Goal: Task Accomplishment & Management: Manage account settings

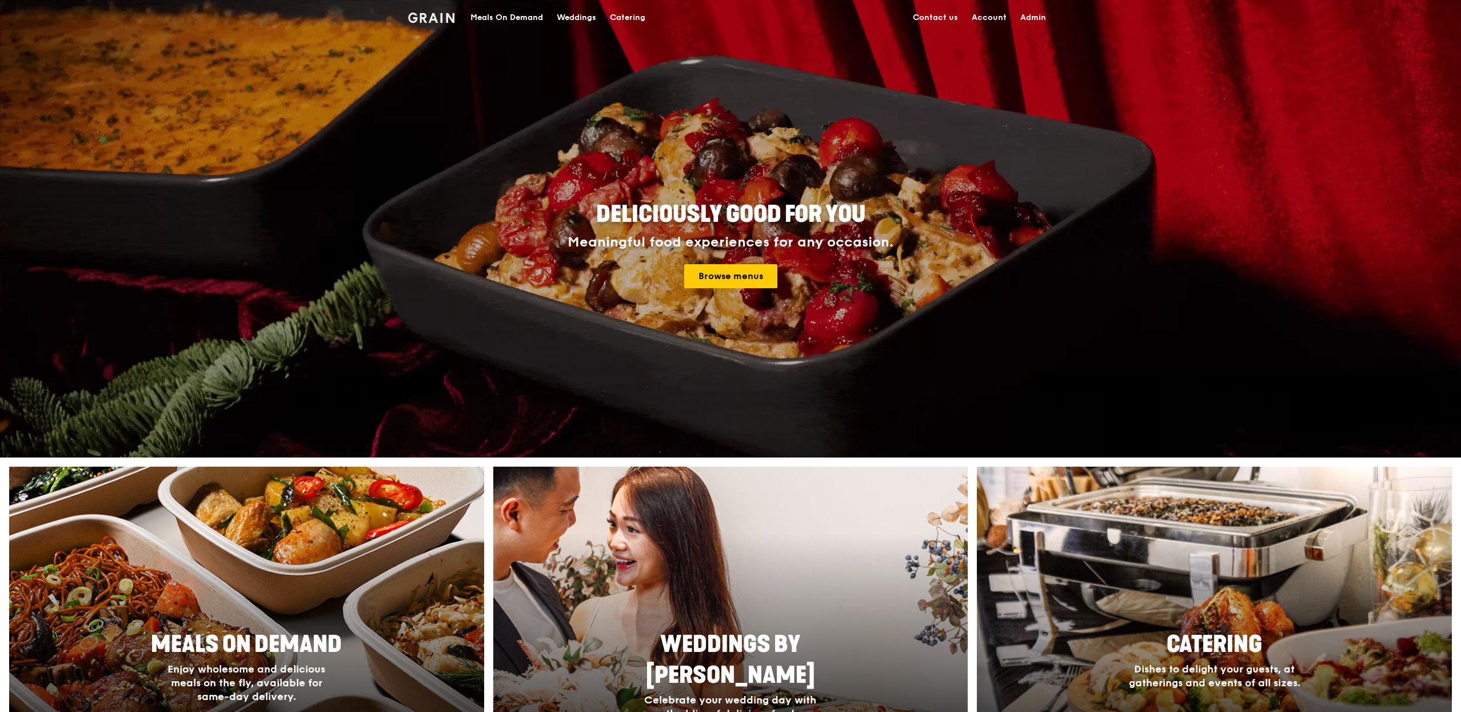
click at [541, 14] on div "Meals On Demand" at bounding box center [506, 18] width 73 height 34
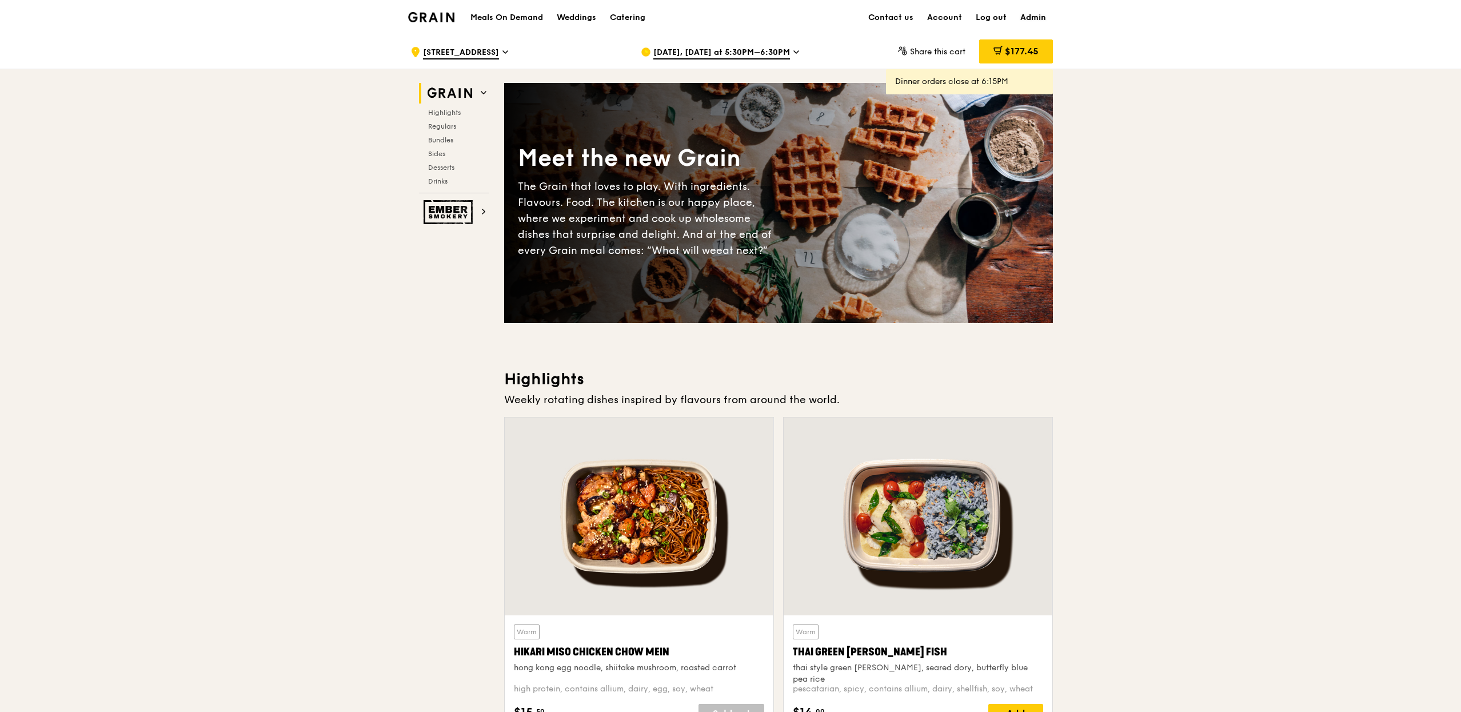
click at [1042, 22] on link "Admin" at bounding box center [1033, 18] width 39 height 34
select select "100"
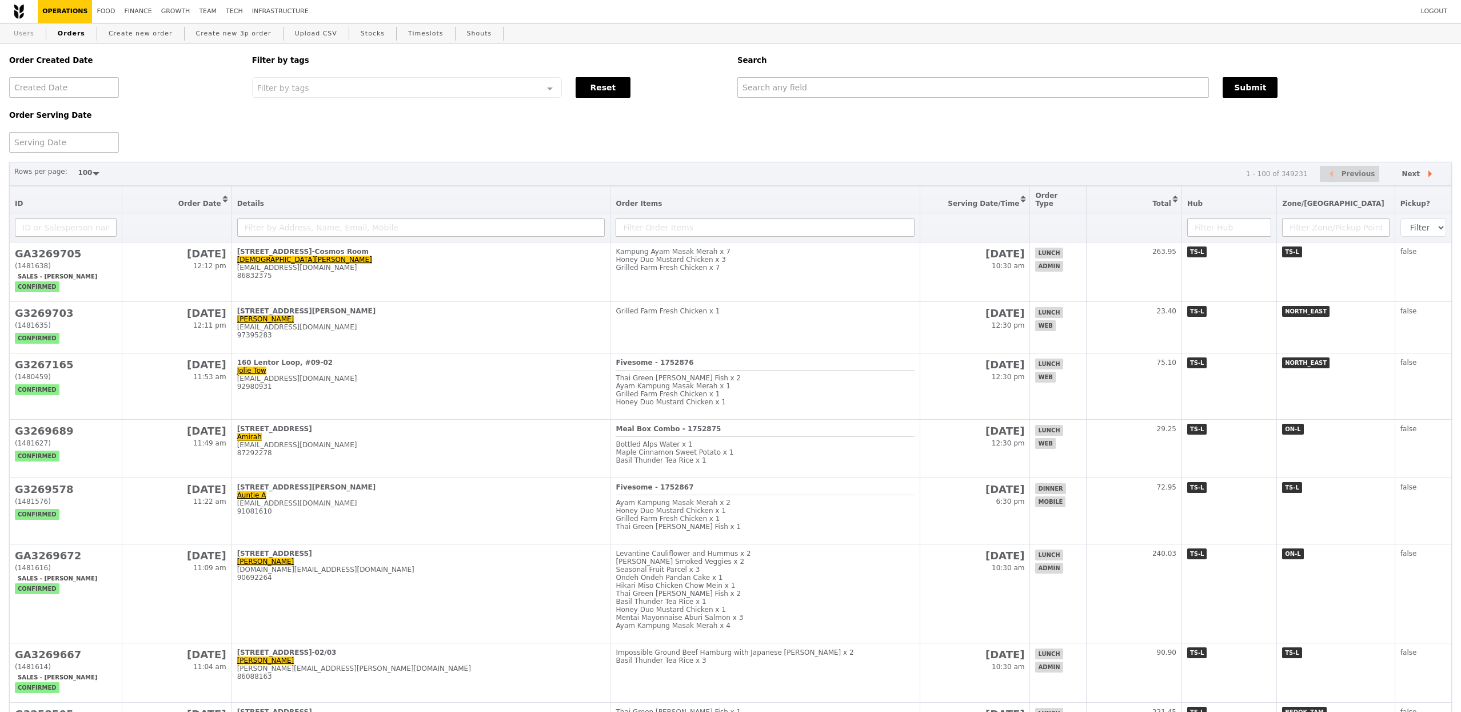
click at [35, 35] on link "Users" at bounding box center [24, 33] width 30 height 21
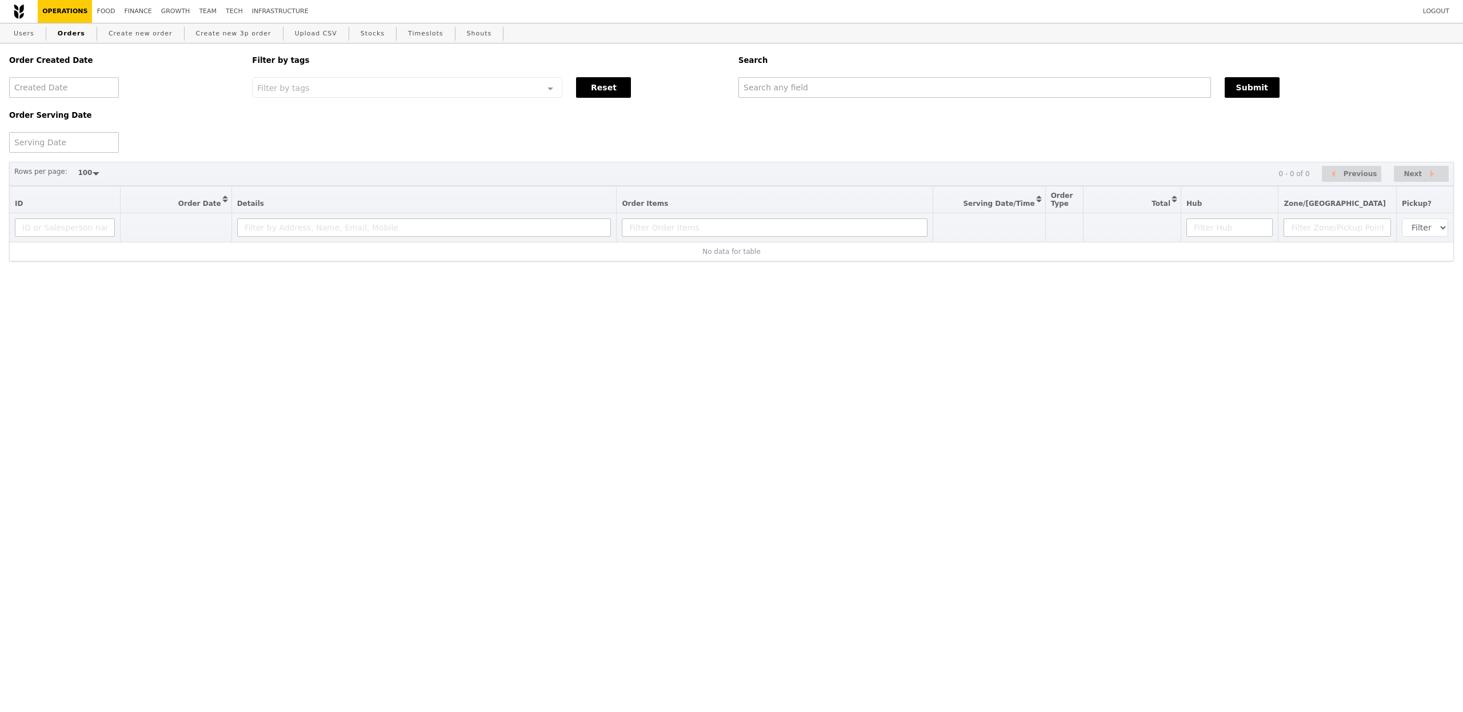
select select "100"
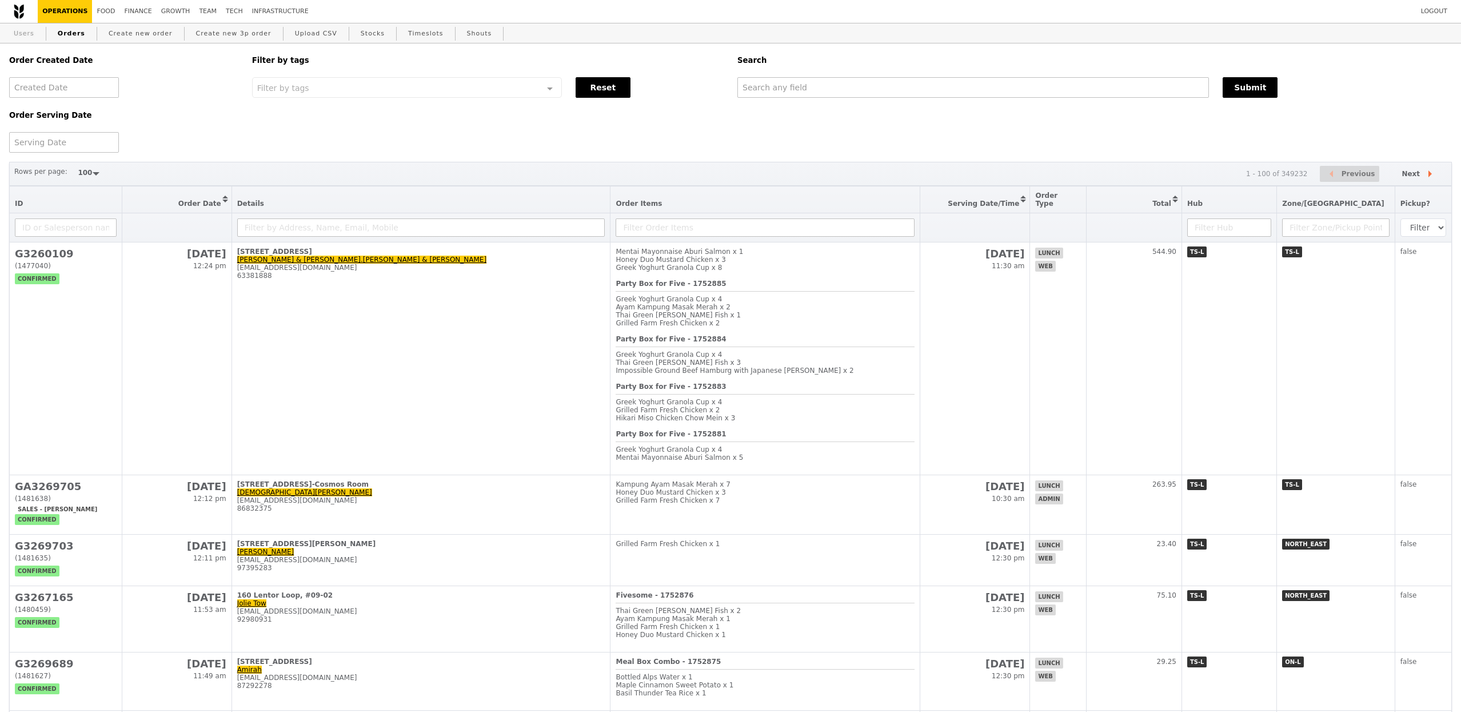
click at [33, 29] on link "Users" at bounding box center [24, 33] width 30 height 21
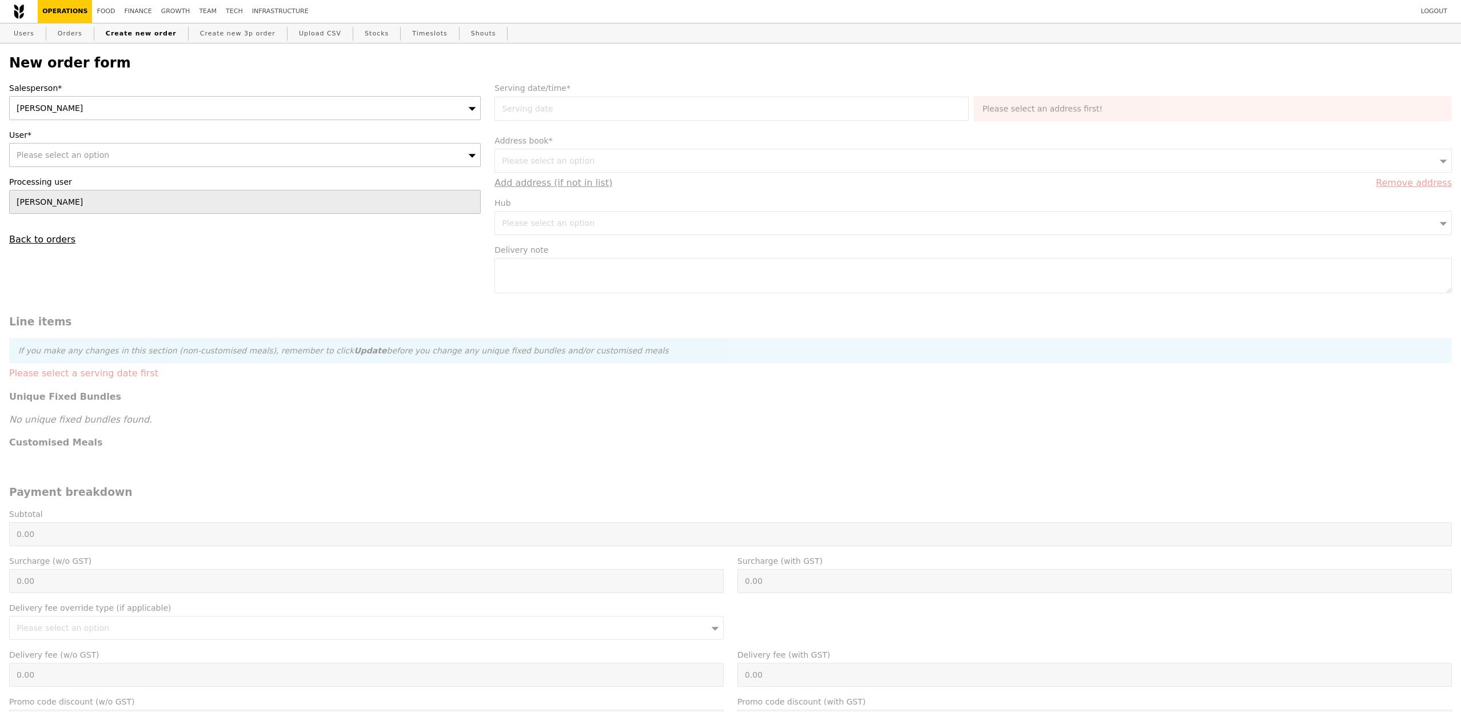
click at [85, 154] on span "Please select an option" at bounding box center [63, 154] width 93 height 9
type input "Confirm"
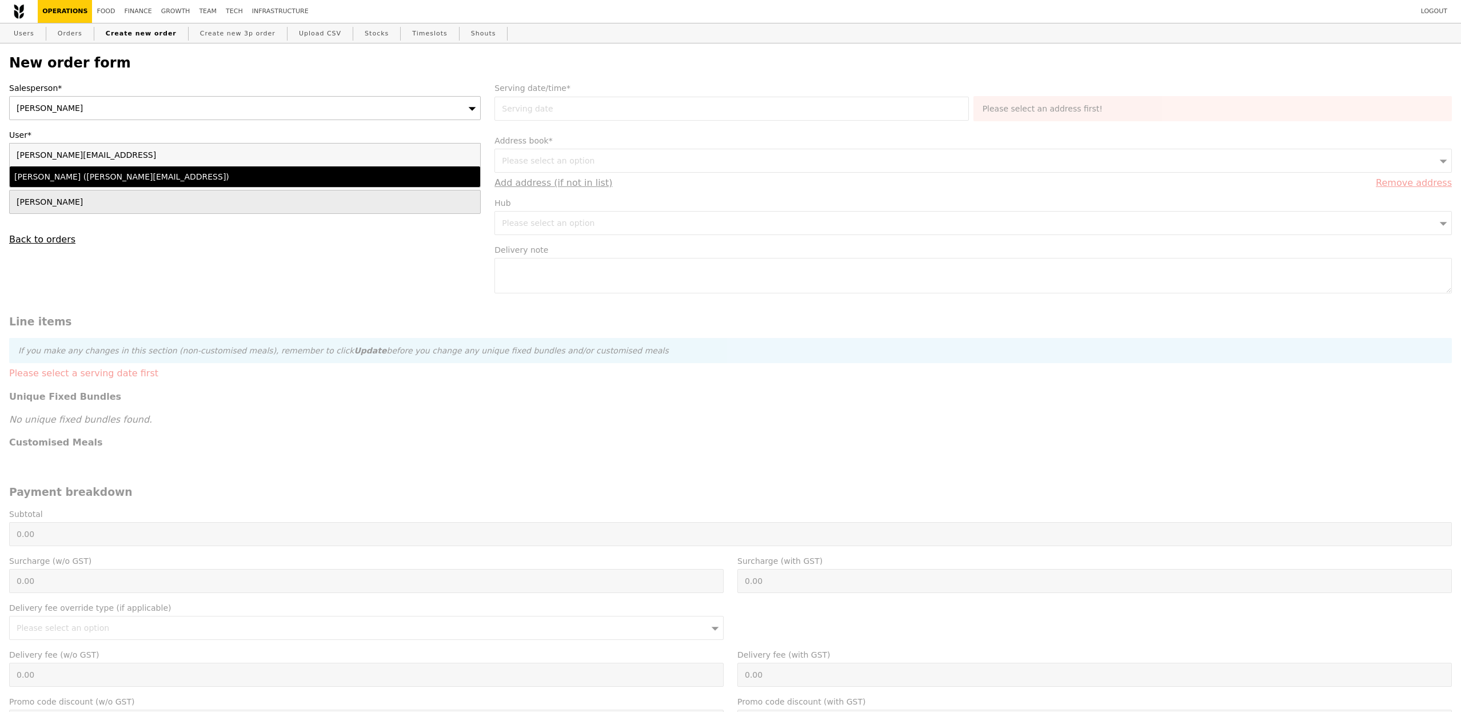
type input "cathy@quadrature.ai"
click at [74, 179] on div "Cathy Branter (cathy@quadrature.ai)" at bounding box center [187, 176] width 346 height 11
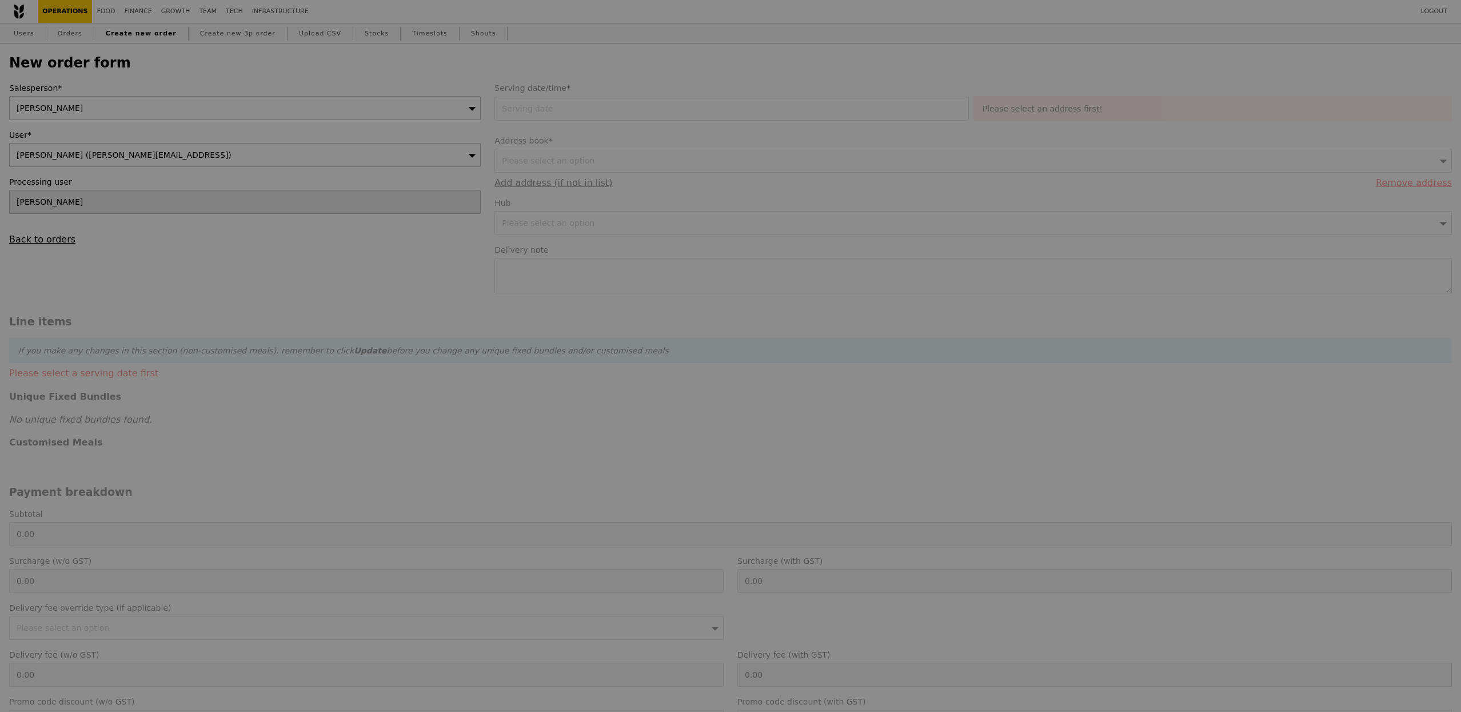
type input "Confirm"
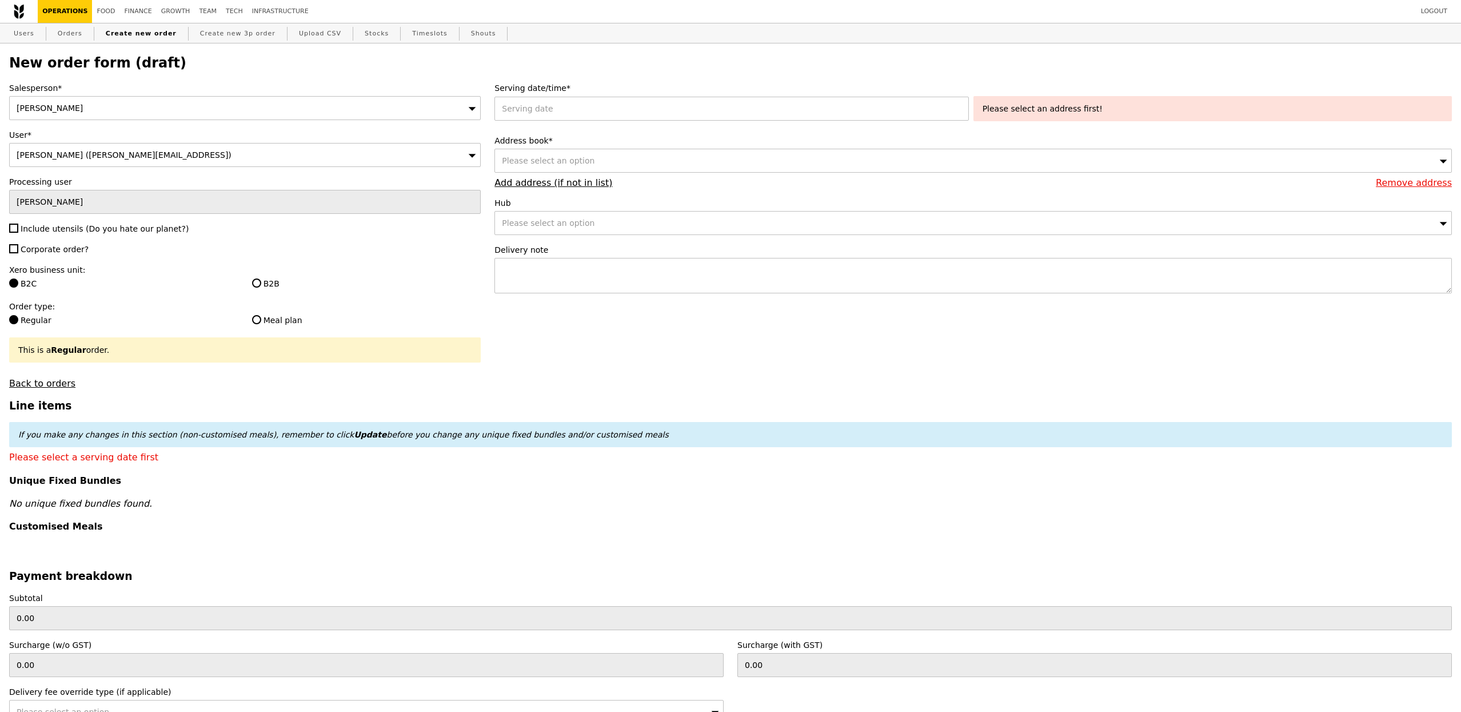
click at [180, 234] on label "Include utensils (Do you hate our planet?)" at bounding box center [245, 228] width 472 height 11
click at [18, 233] on input "Include utensils (Do you hate our planet?)" at bounding box center [13, 228] width 9 height 9
checkbox input "true"
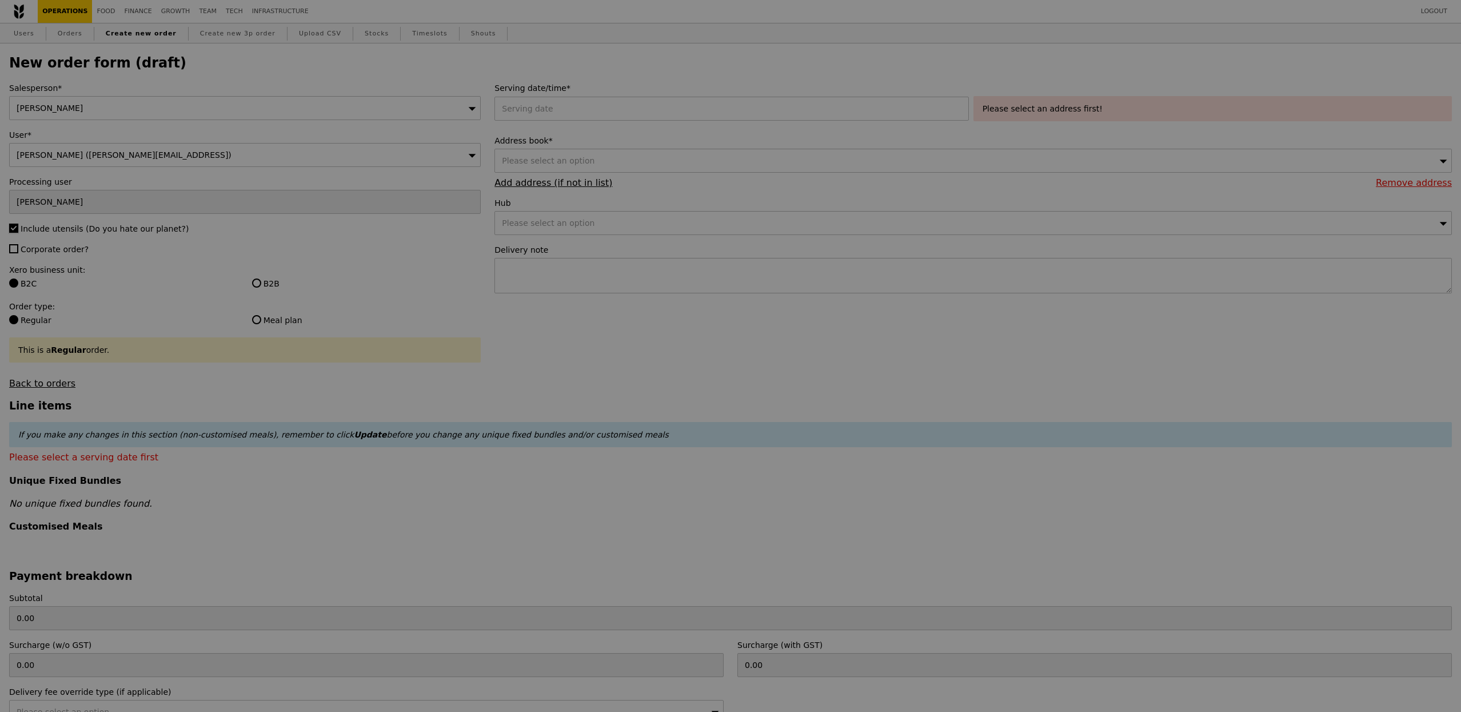
type input "Confirm"
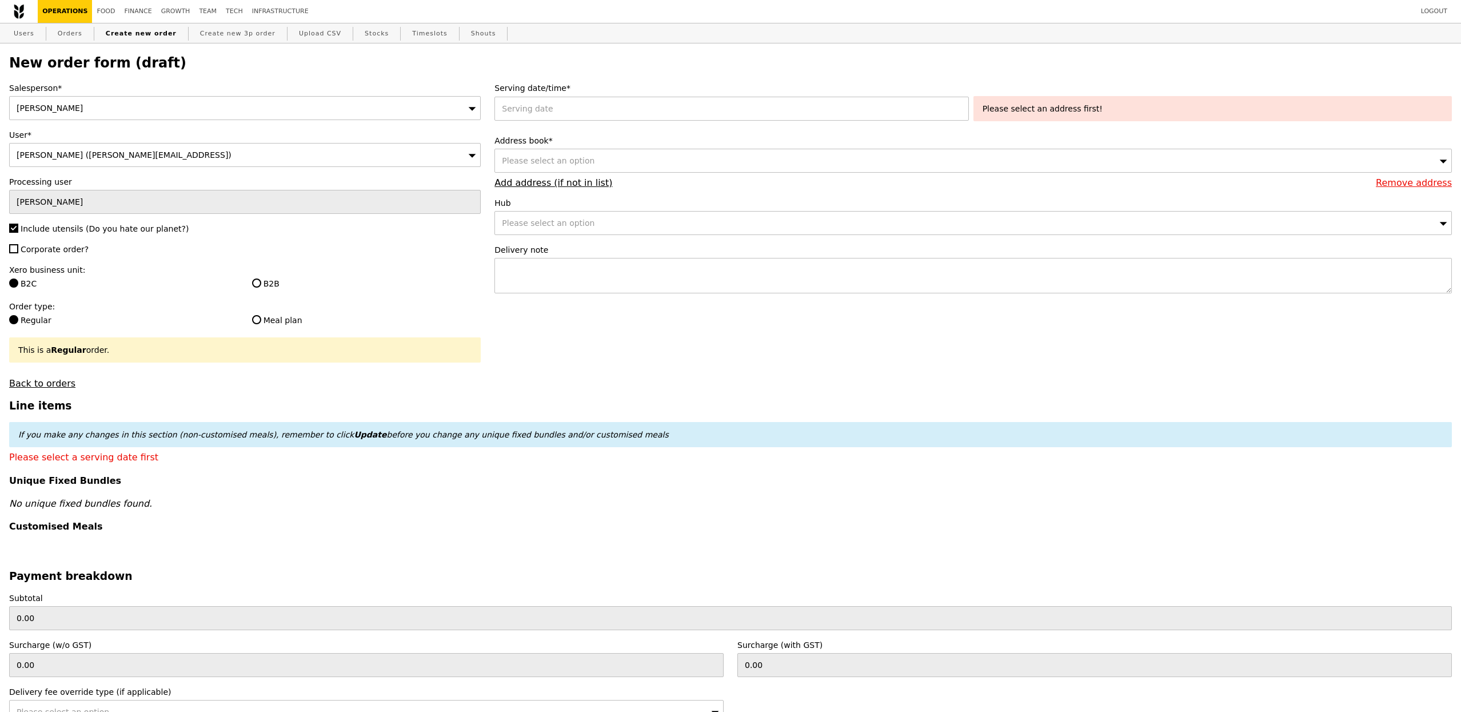
click at [67, 250] on span "Corporate order?" at bounding box center [55, 249] width 68 height 9
click at [18, 250] on input "Corporate order?" at bounding box center [13, 248] width 9 height 9
checkbox input "true"
click at [255, 277] on div "Xero business unit: B2C B2B" at bounding box center [245, 277] width 472 height 27
click at [277, 282] on label "B2B" at bounding box center [366, 283] width 229 height 11
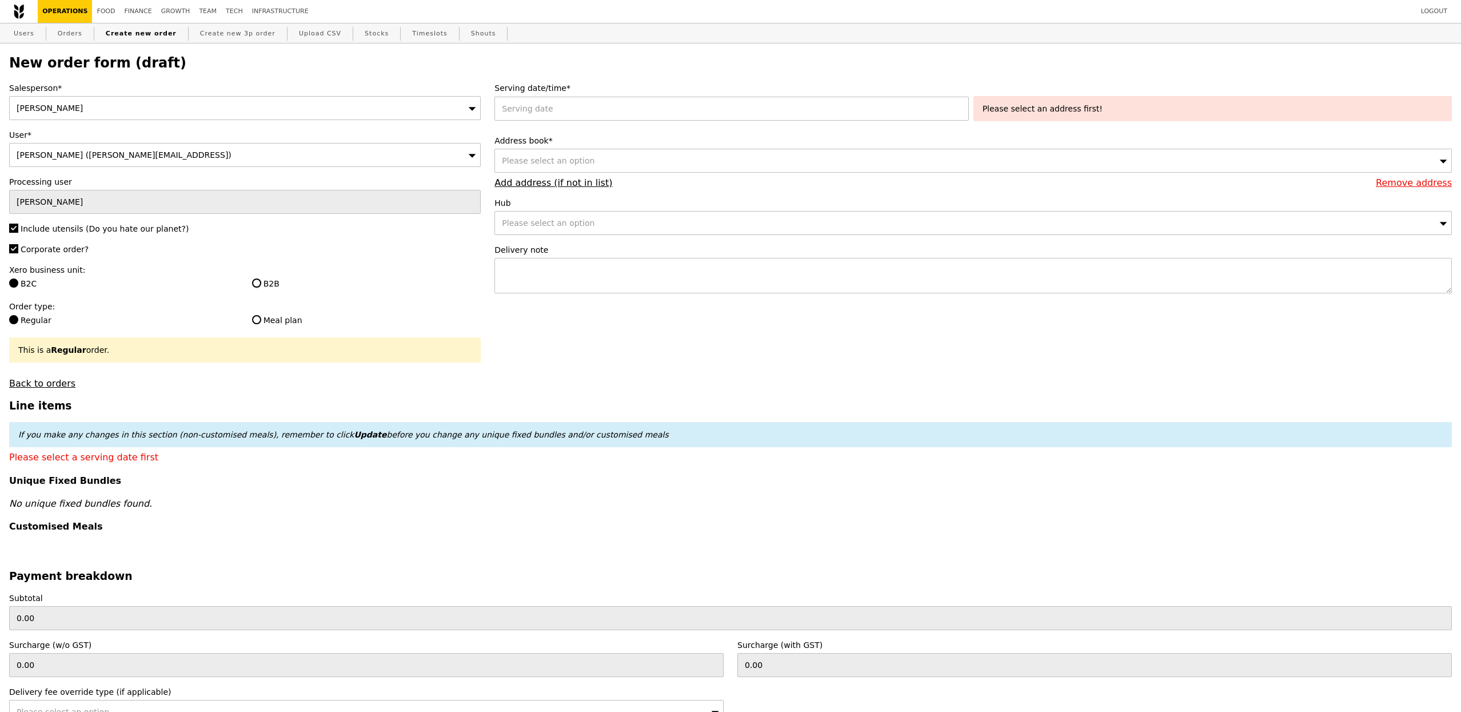
click at [261, 282] on input "B2B" at bounding box center [256, 282] width 9 height 9
radio input "true"
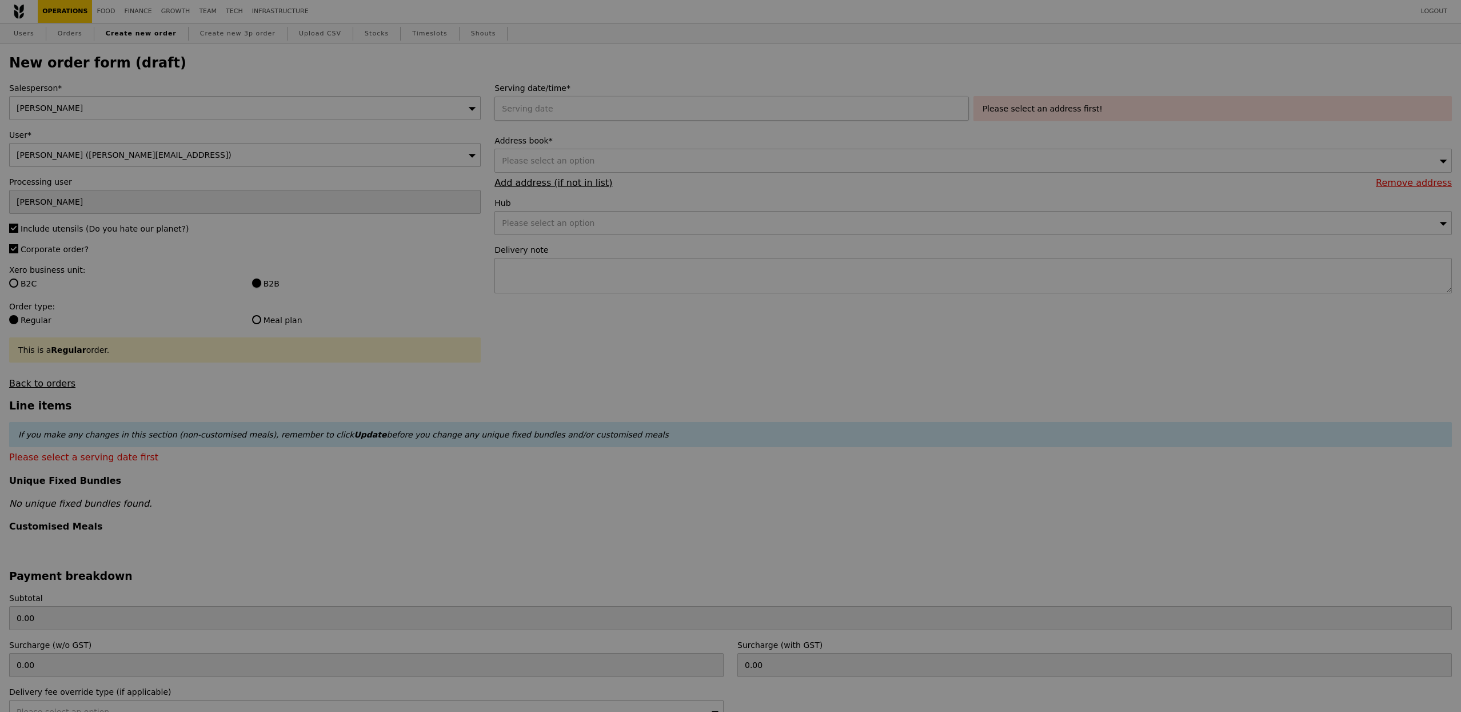
type input "Confirm"
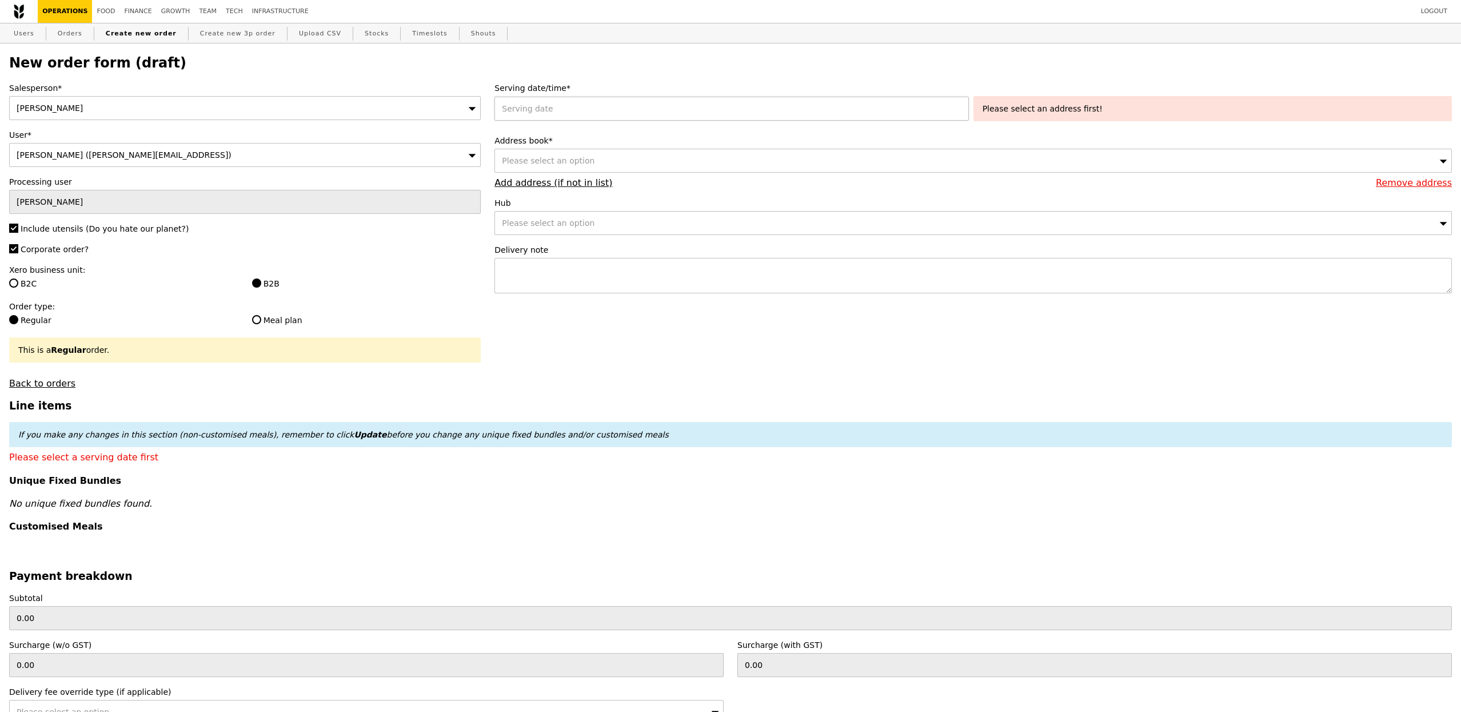
click at [604, 107] on div at bounding box center [733, 109] width 478 height 24
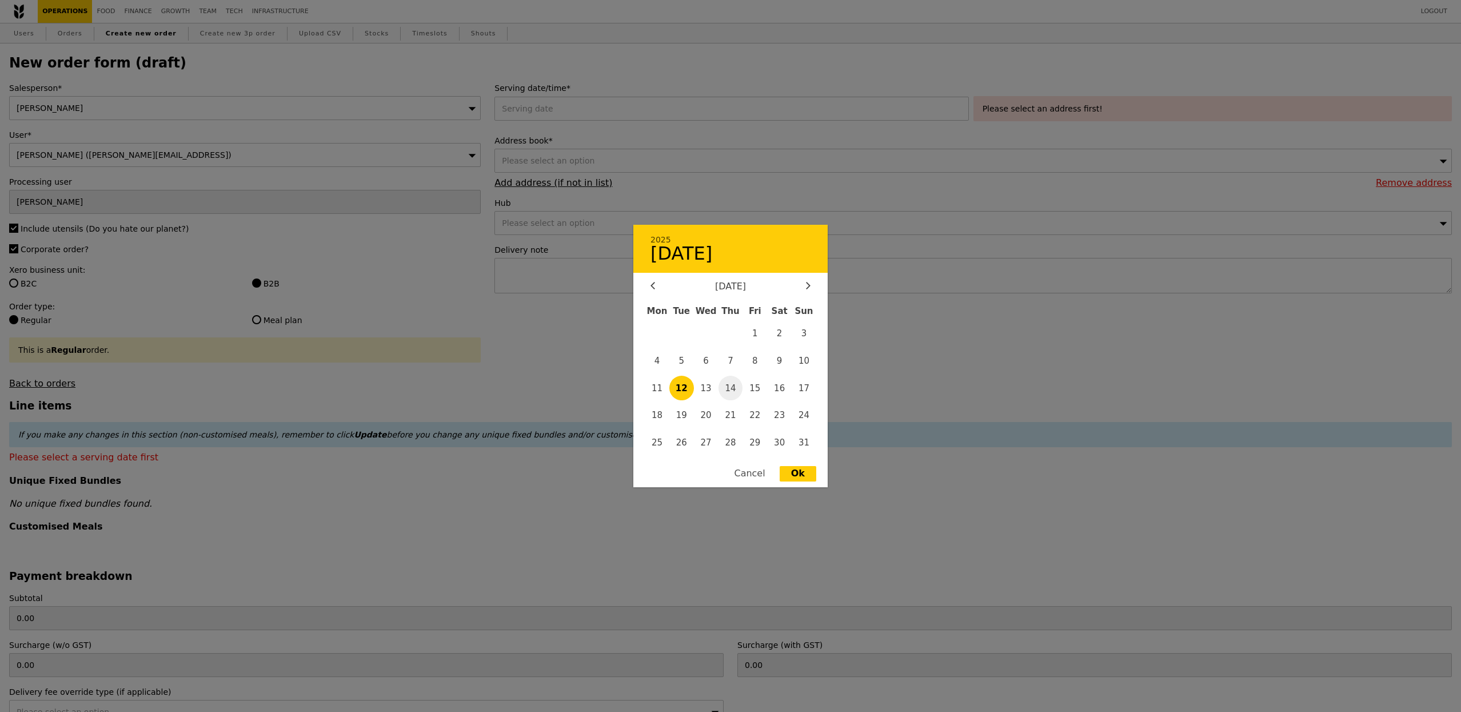
click at [731, 394] on span "14" at bounding box center [731, 388] width 25 height 25
type input "14 Aug 2025"
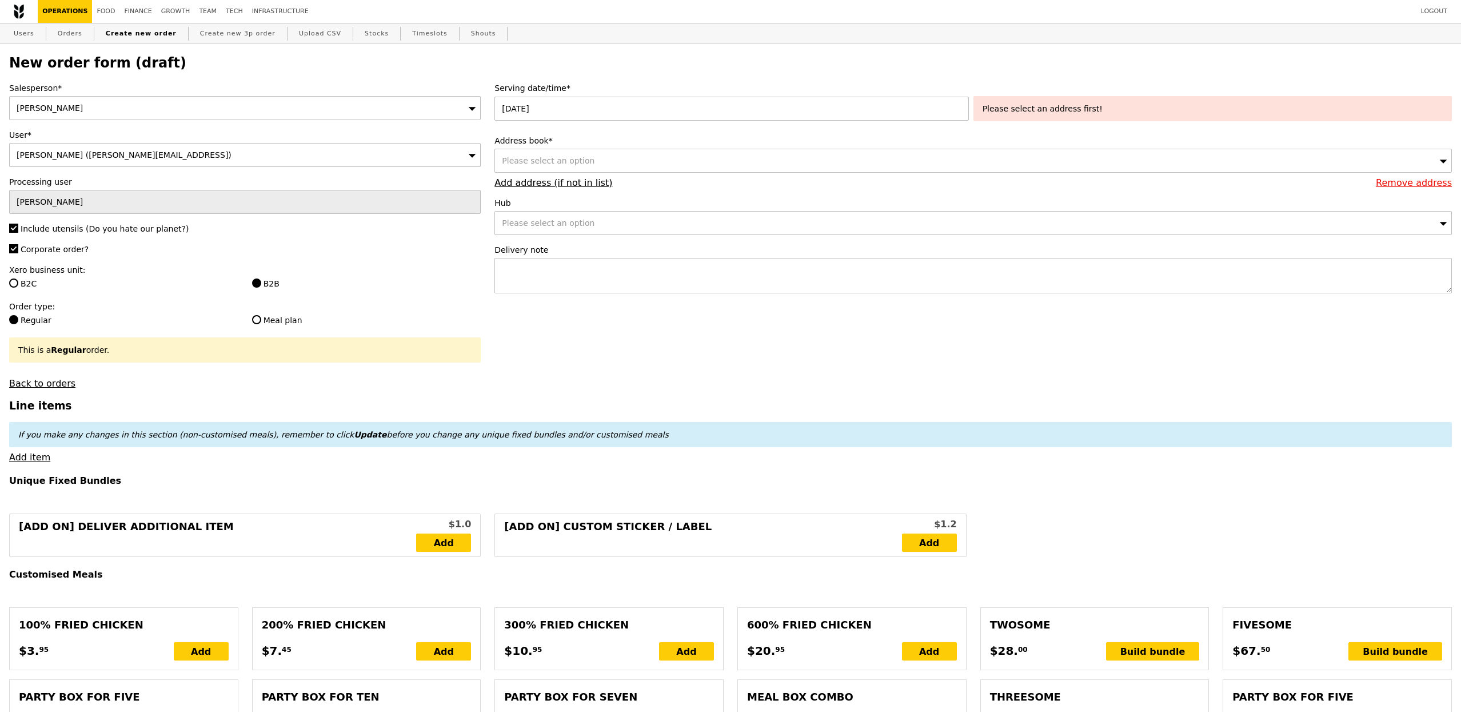
click at [595, 165] on div "Please select an option" at bounding box center [973, 161] width 958 height 24
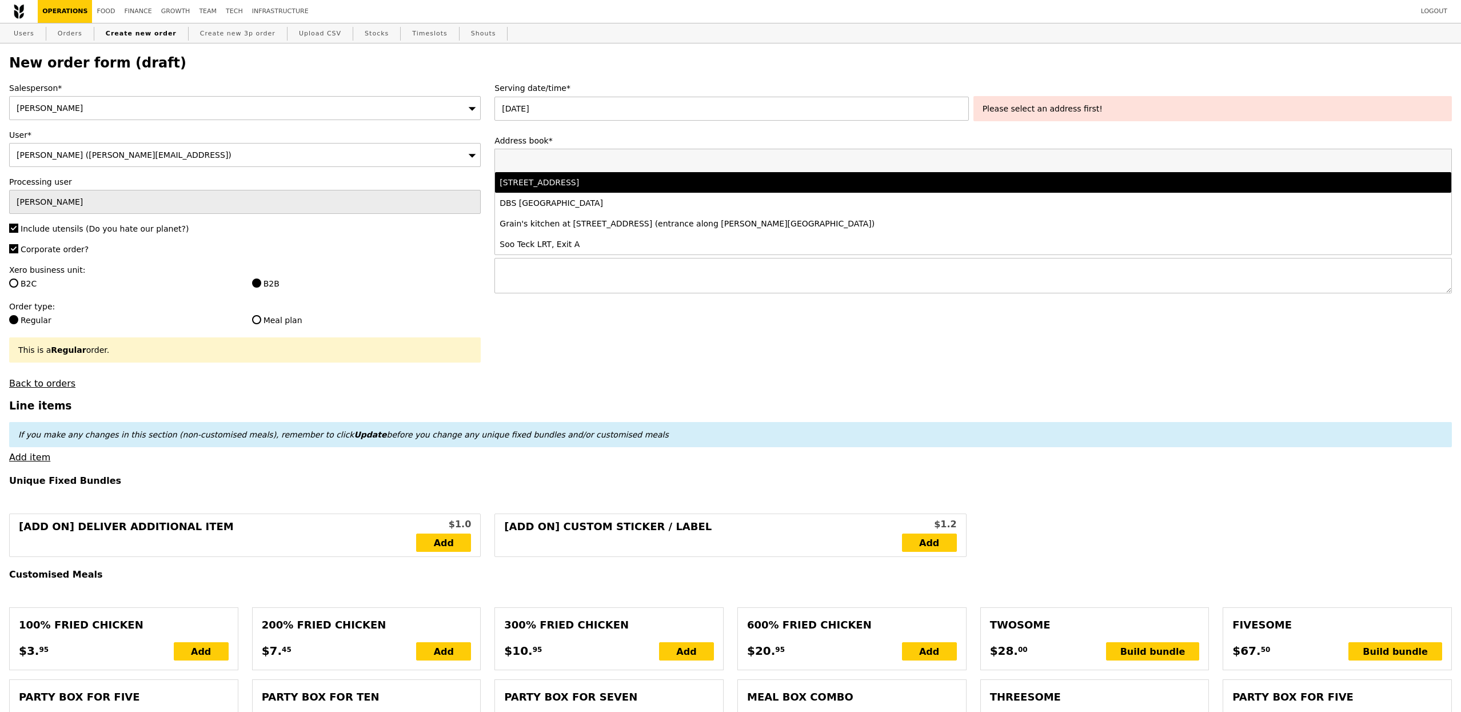
click at [616, 182] on div "21 Collyer Quay, #-, Singapore 049320" at bounding box center [855, 182] width 710 height 11
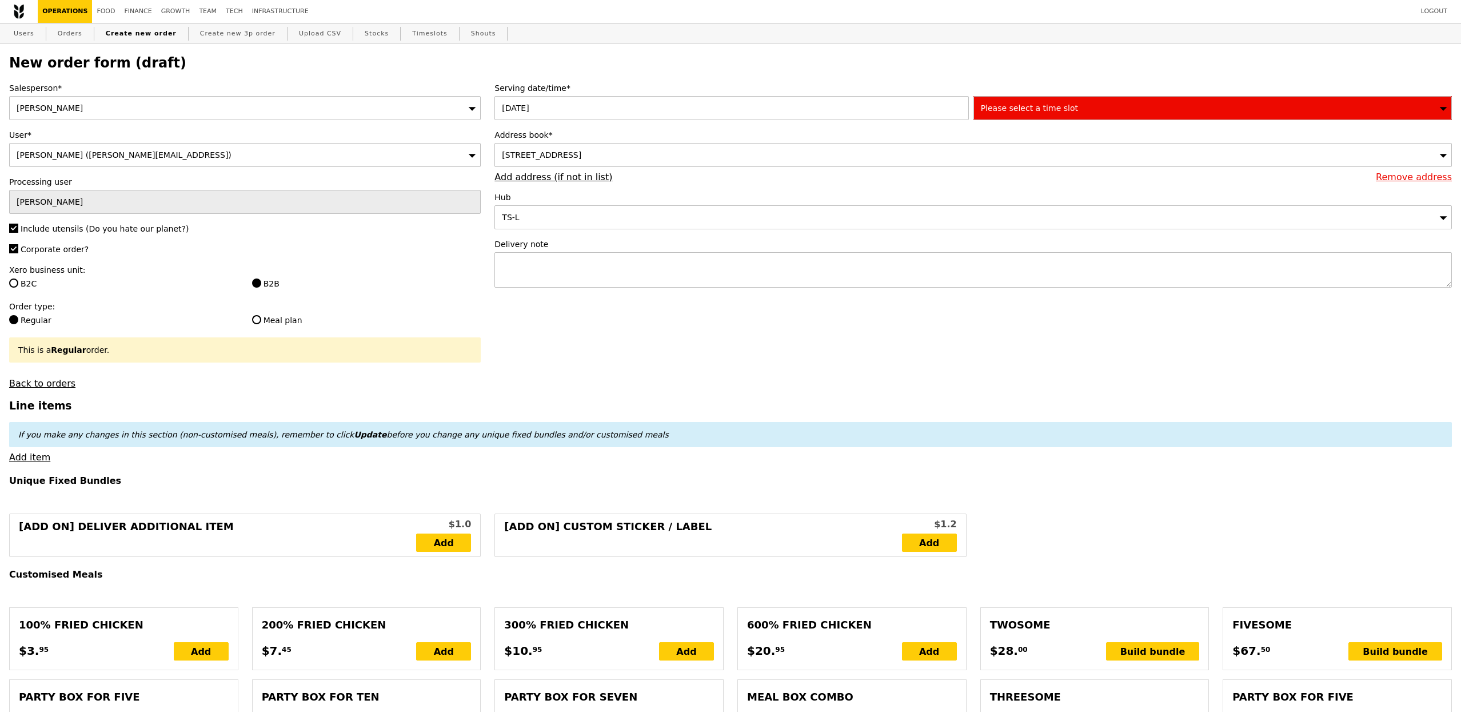
click at [1031, 112] on span "Please select a time slot" at bounding box center [1029, 107] width 97 height 9
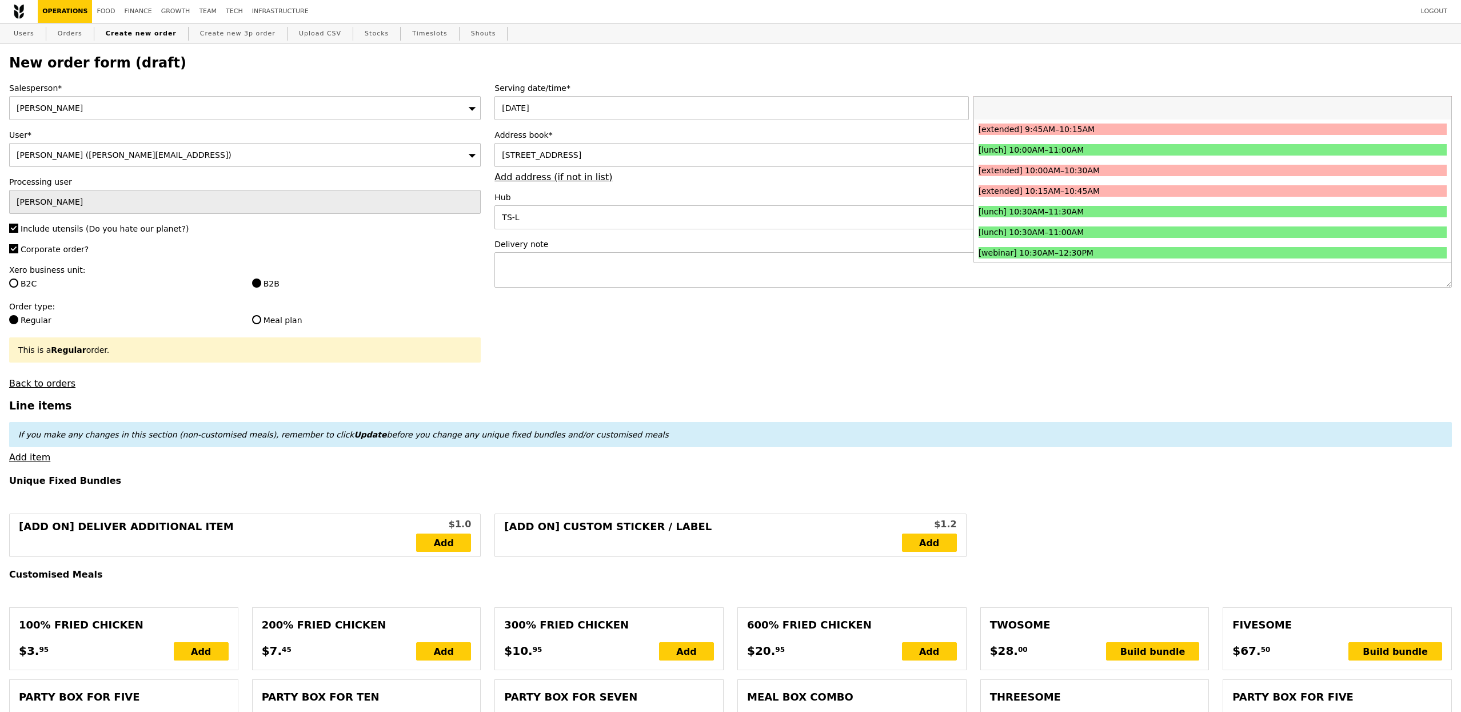
scroll to position [349, 0]
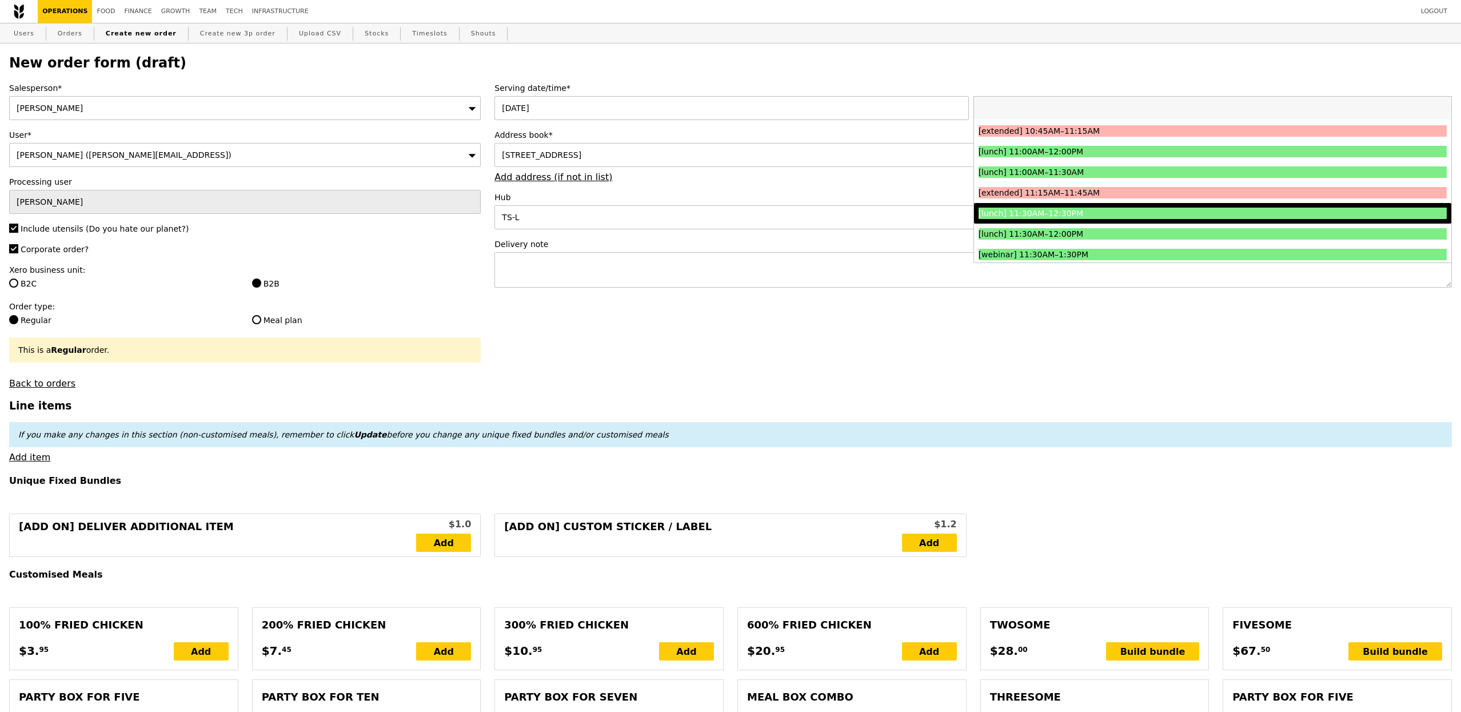
click at [1055, 213] on div "[lunch] 11:30AM–12:30PM" at bounding box center [1154, 213] width 351 height 11
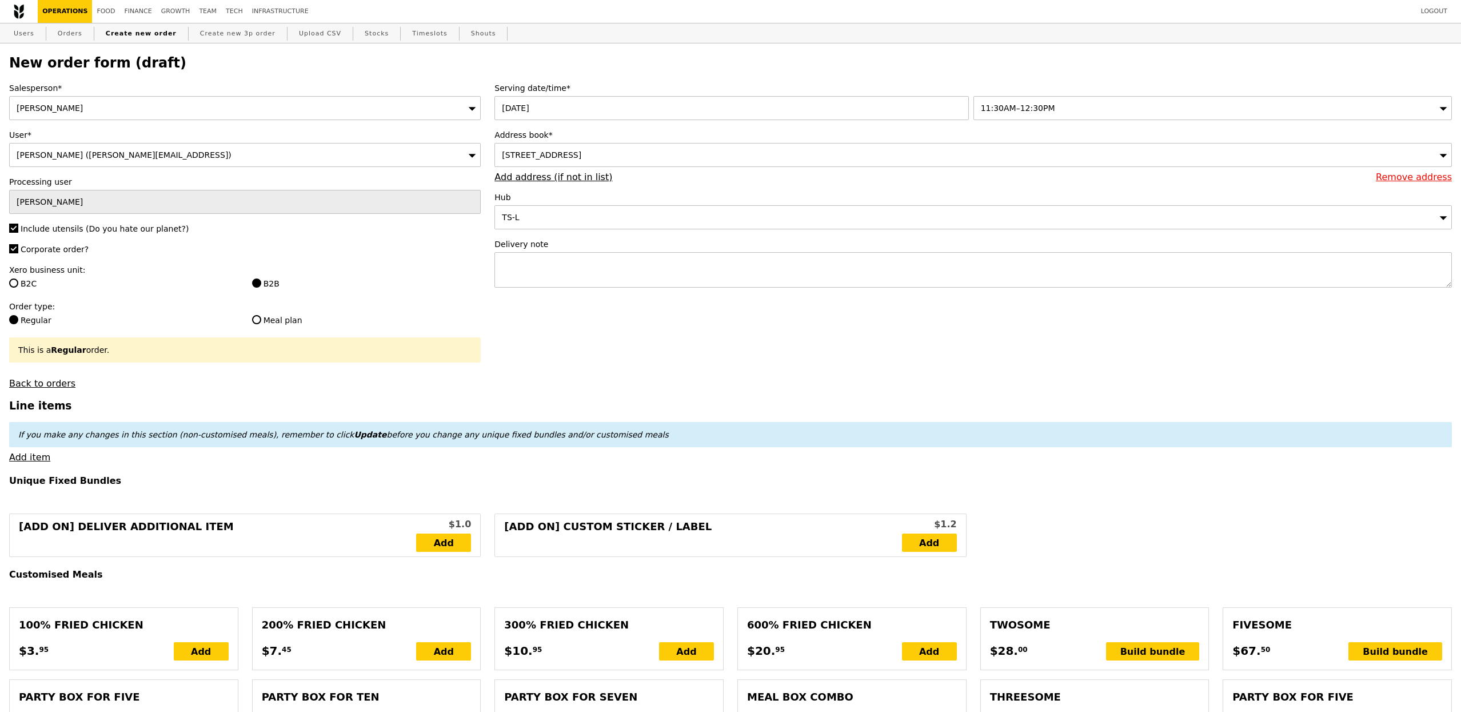
type input "Confirm"
click at [561, 295] on div "Serving date/time* 14 Aug 2025 11:30AM–12:30PM Address book* 21 Collyer Quay, #…" at bounding box center [973, 190] width 971 height 217
click at [564, 289] on div "Delivery note" at bounding box center [973, 263] width 958 height 51
click at [568, 288] on textarea at bounding box center [973, 269] width 958 height 35
type textarea "Food tasting"
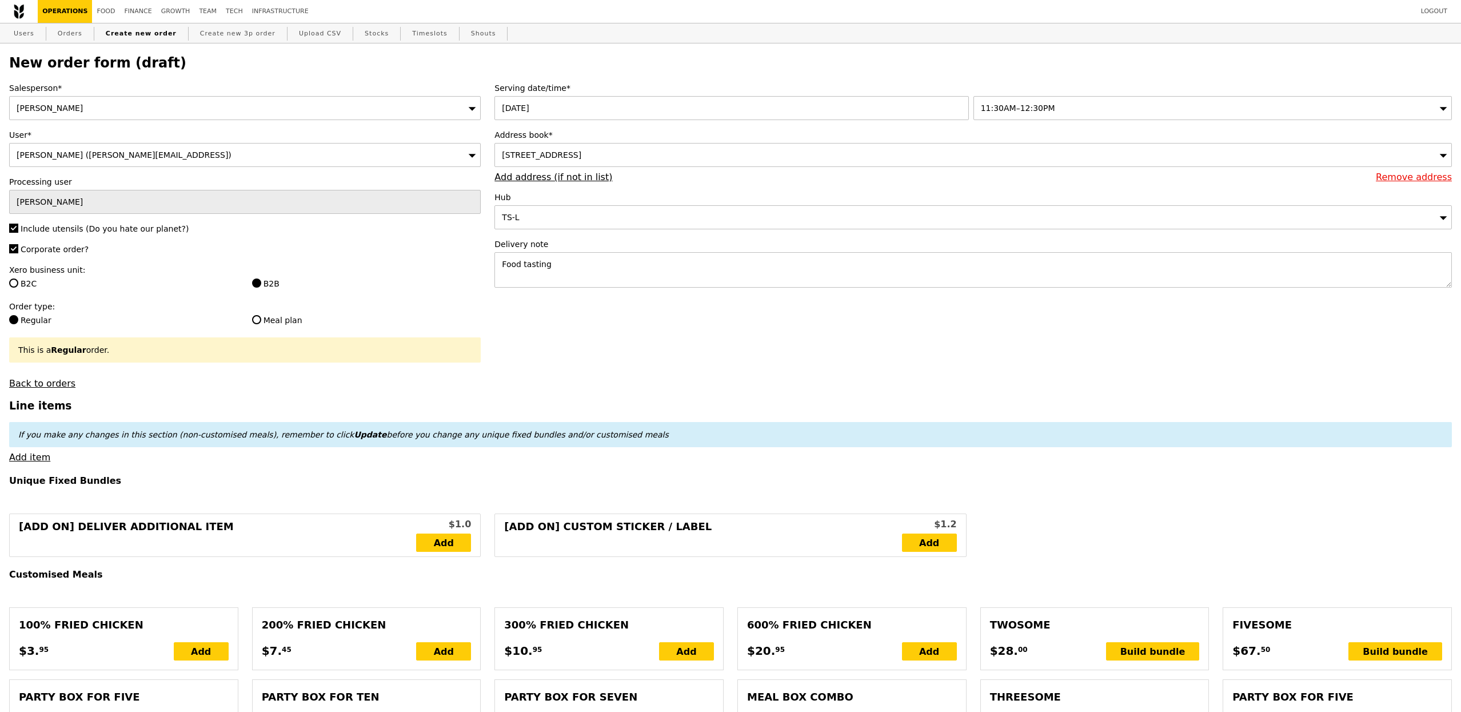
type input "Confirm"
click at [43, 458] on link "Add item" at bounding box center [29, 457] width 41 height 11
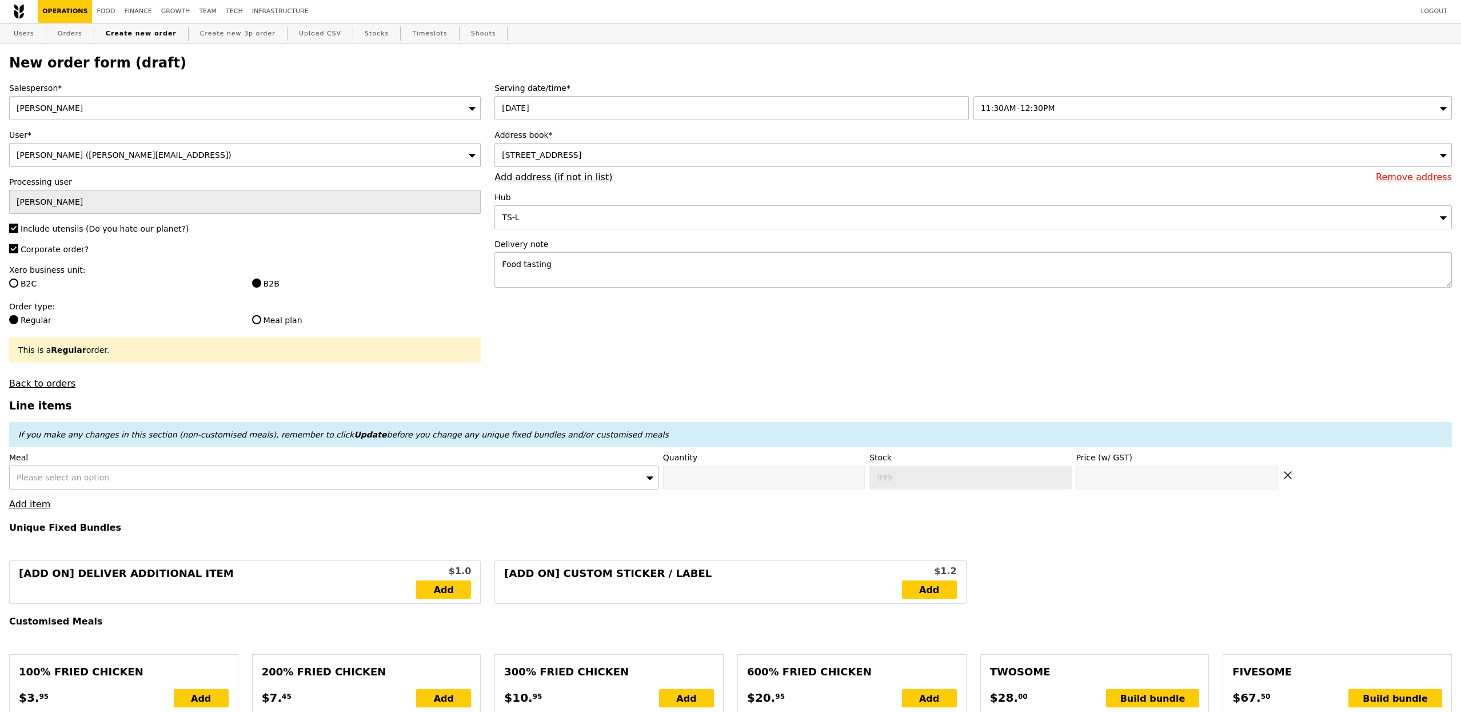
click at [84, 475] on span "Please select an option" at bounding box center [63, 477] width 93 height 9
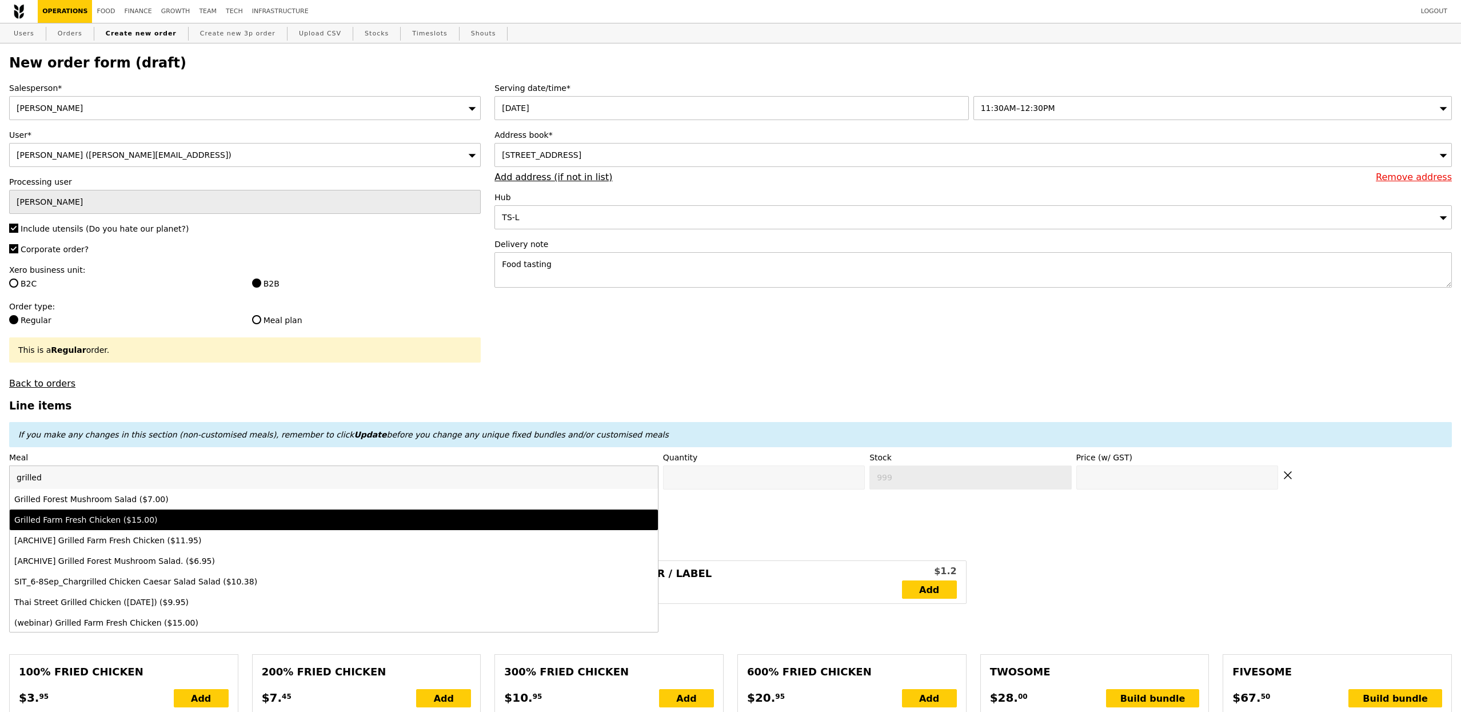
type input "grilled"
click at [102, 522] on div "Grilled Farm Fresh Chicken ($15.00)" at bounding box center [253, 519] width 479 height 11
type input "Confirm anyway"
type input "0"
type input "65"
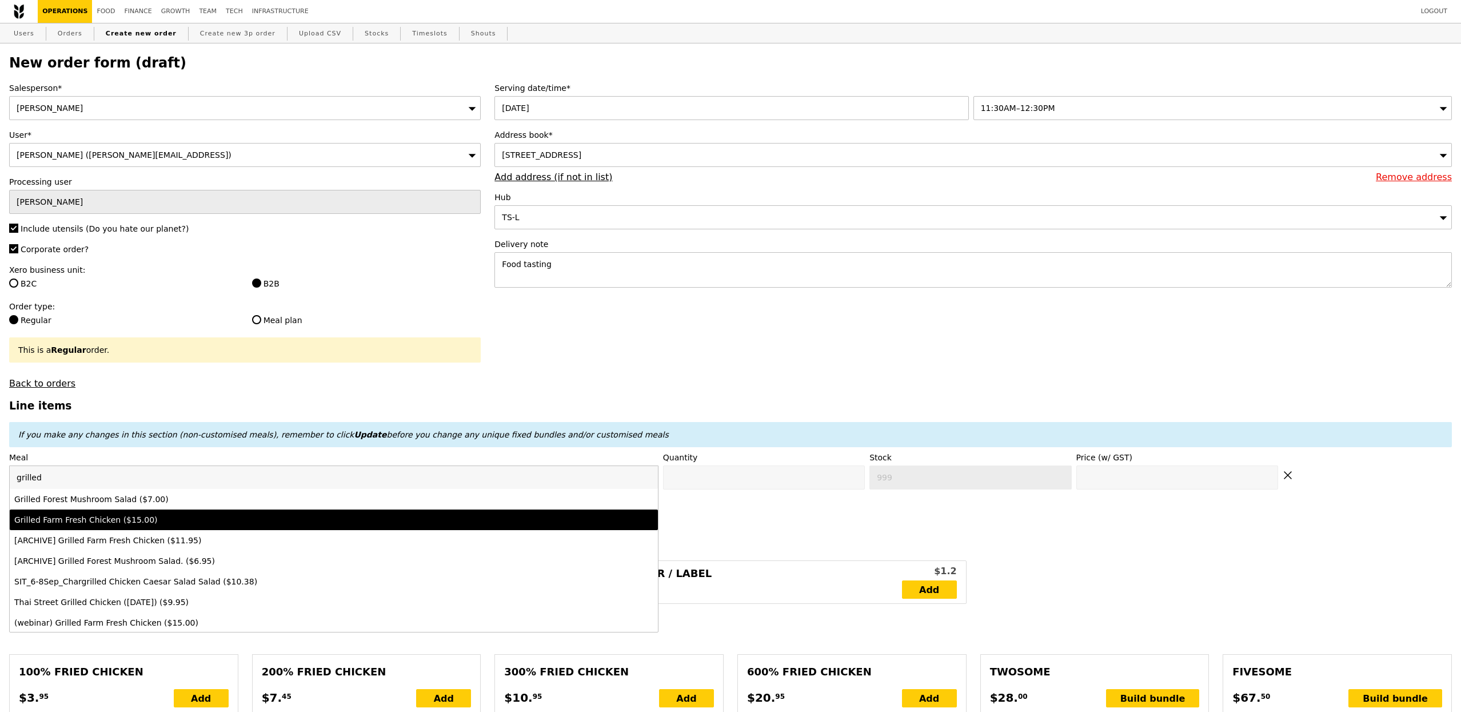
type input "15.0"
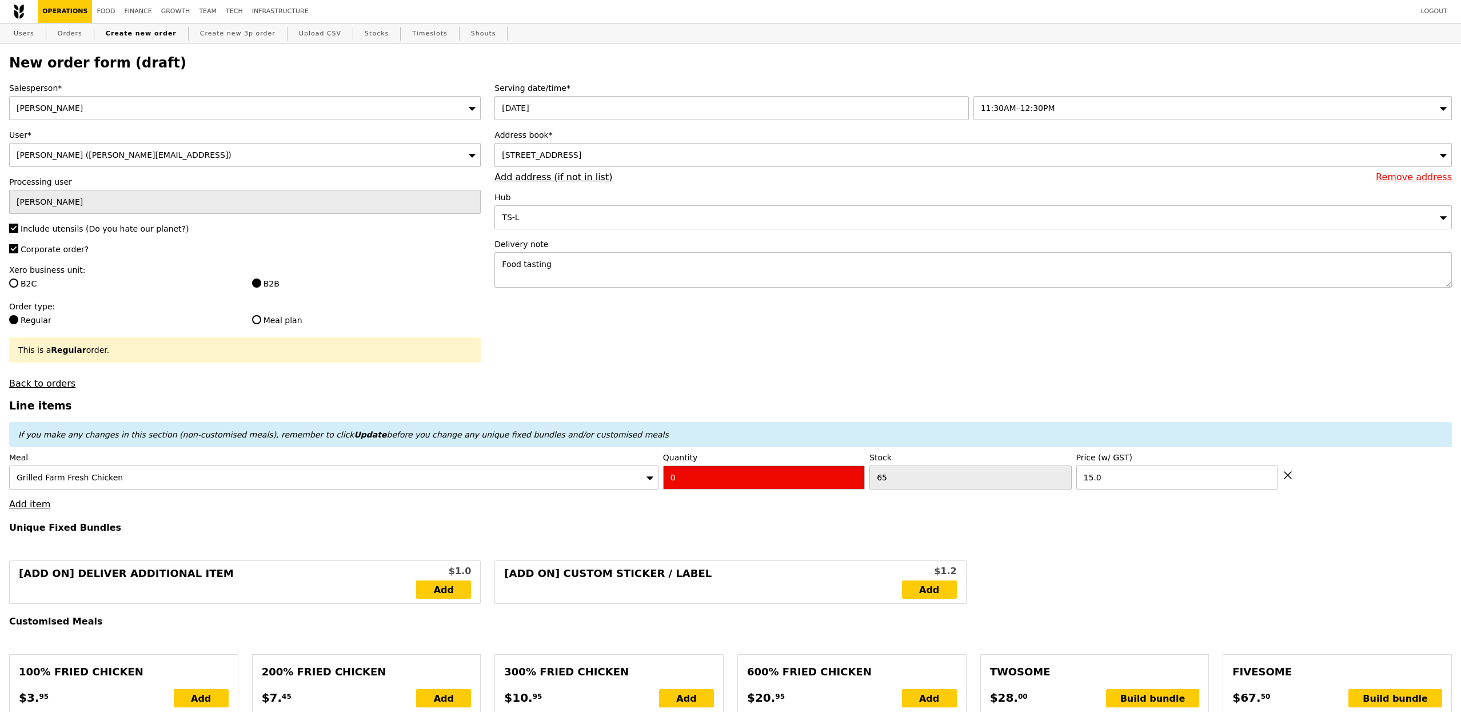
click at [767, 482] on input "0" at bounding box center [764, 477] width 202 height 24
type input "Confirm"
type input "1"
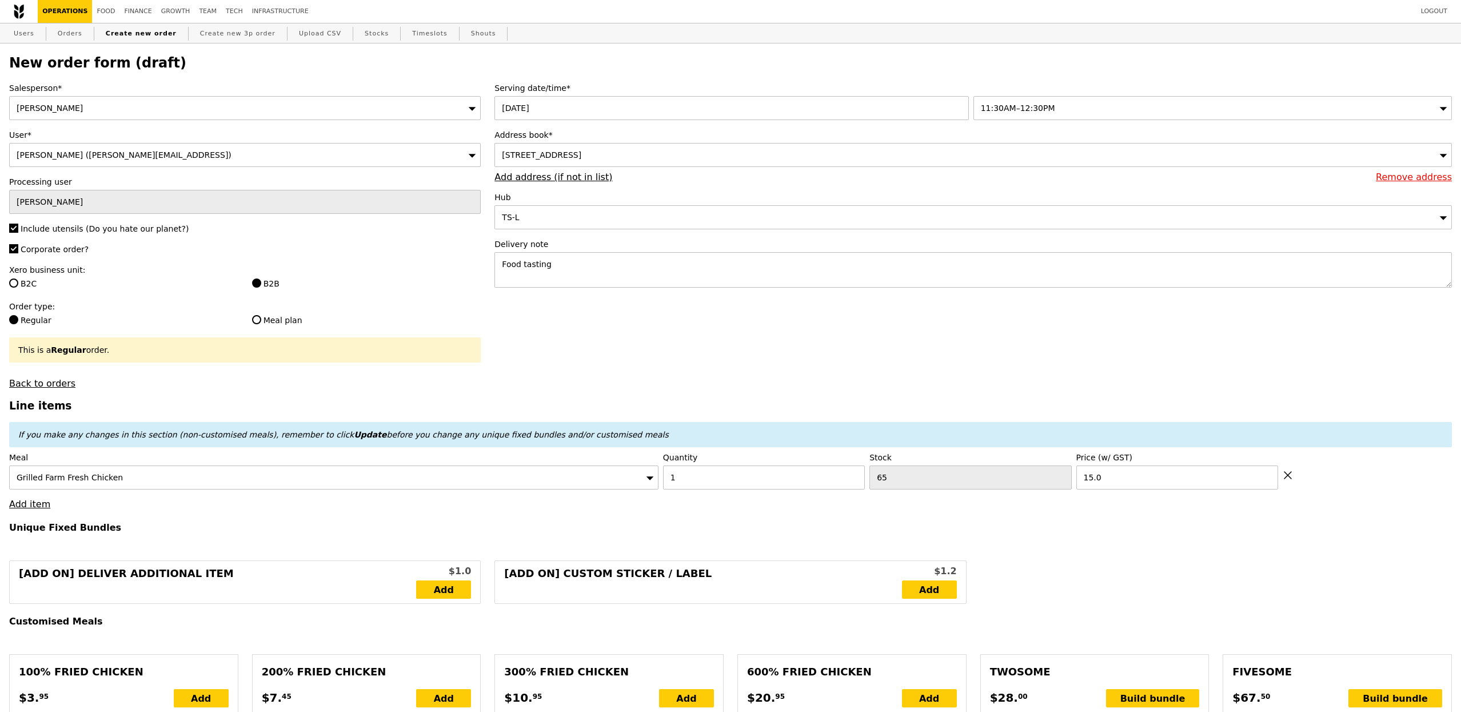
type input "Loading..."
click at [37, 505] on link "Add item" at bounding box center [29, 503] width 41 height 11
type input "15.00"
type input "1.79"
type input "1.95"
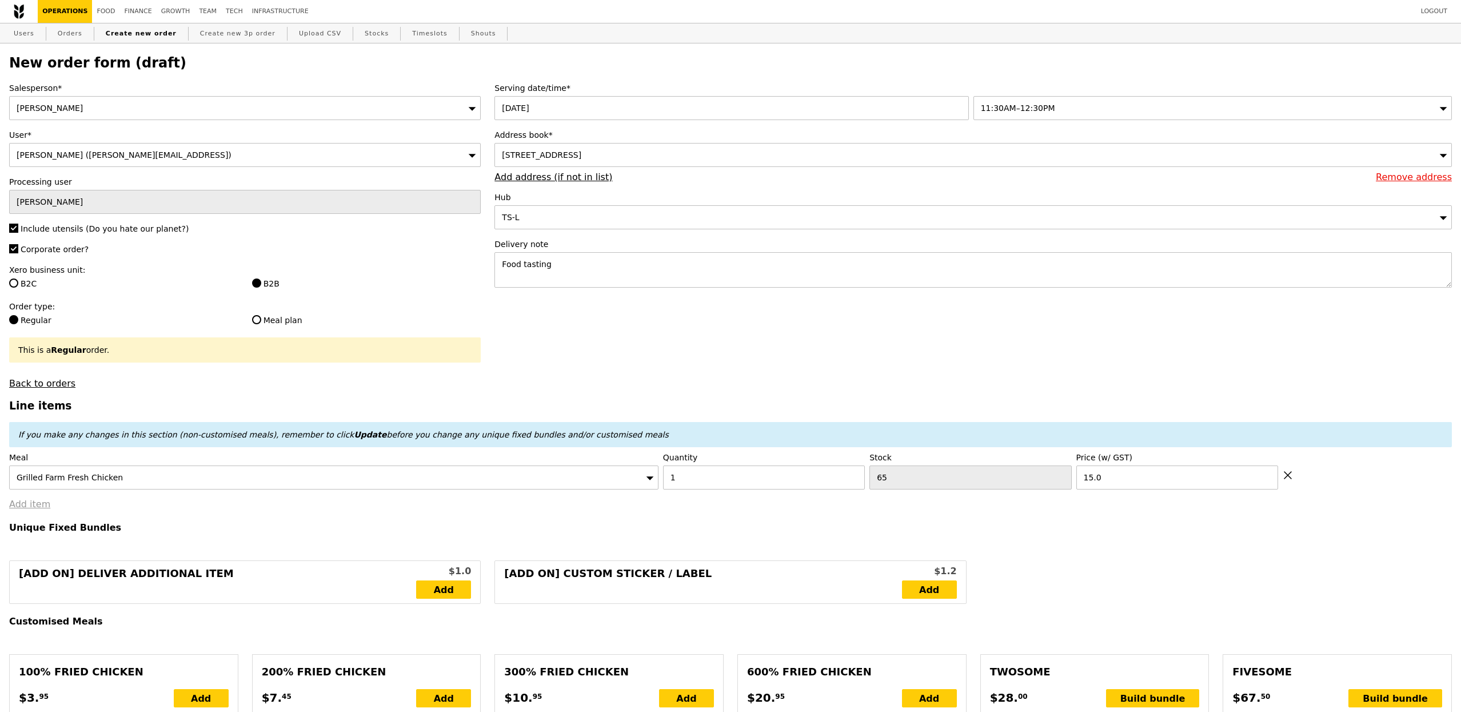
type input "9.72"
type input "10.60"
type input "27.55"
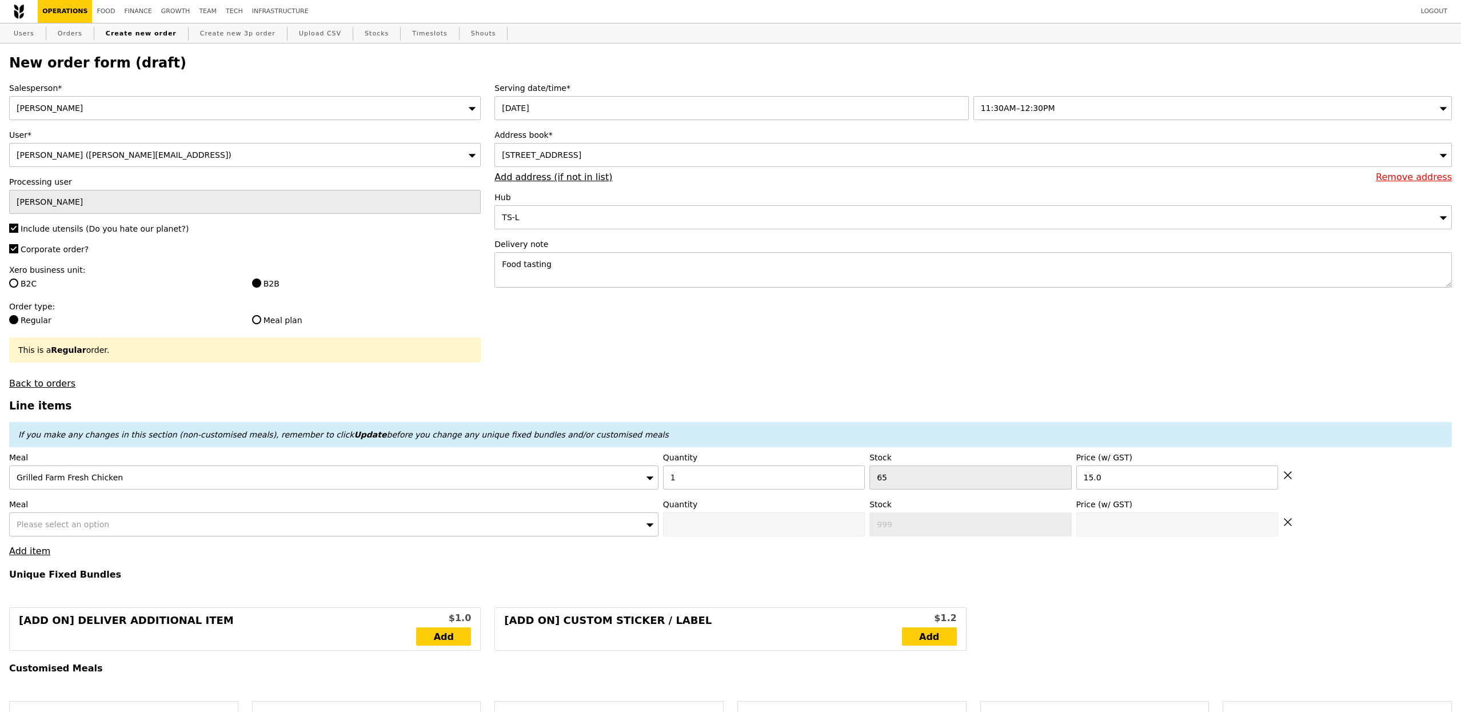
click at [77, 524] on span "Please select an option" at bounding box center [63, 524] width 93 height 9
type input "Confirm"
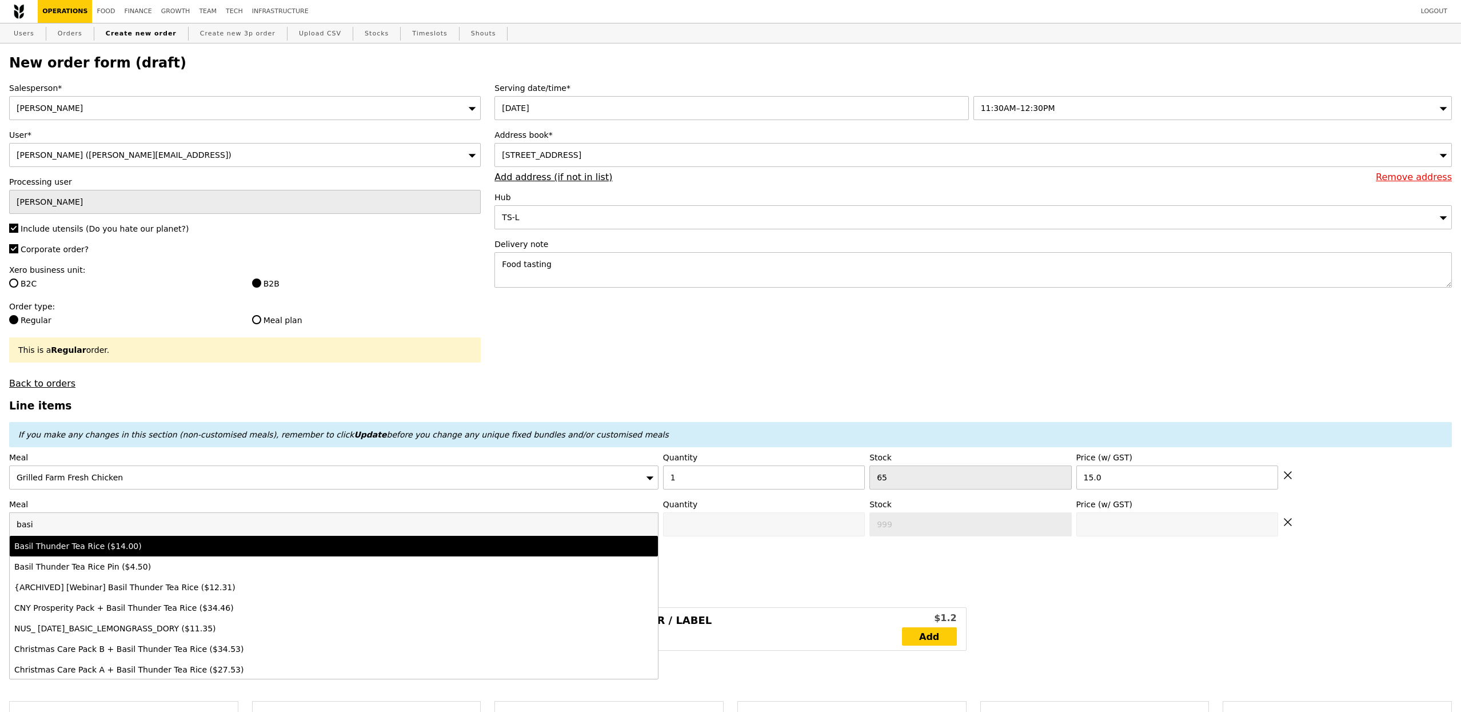
type input "basi"
click at [114, 552] on div "Basil Thunder Tea Rice ($14.00)" at bounding box center [253, 545] width 479 height 11
type input "Confirm anyway"
type input "0"
type input "91"
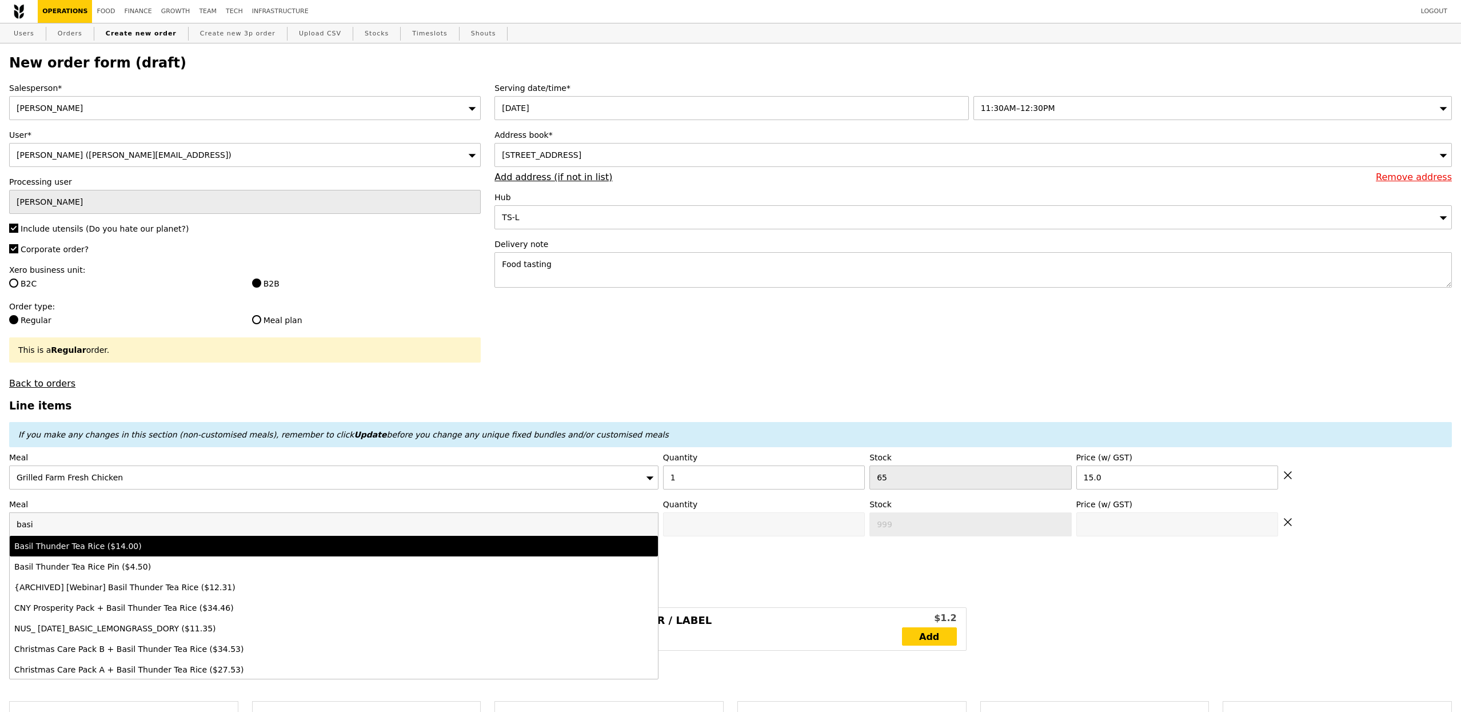
type input "14.0"
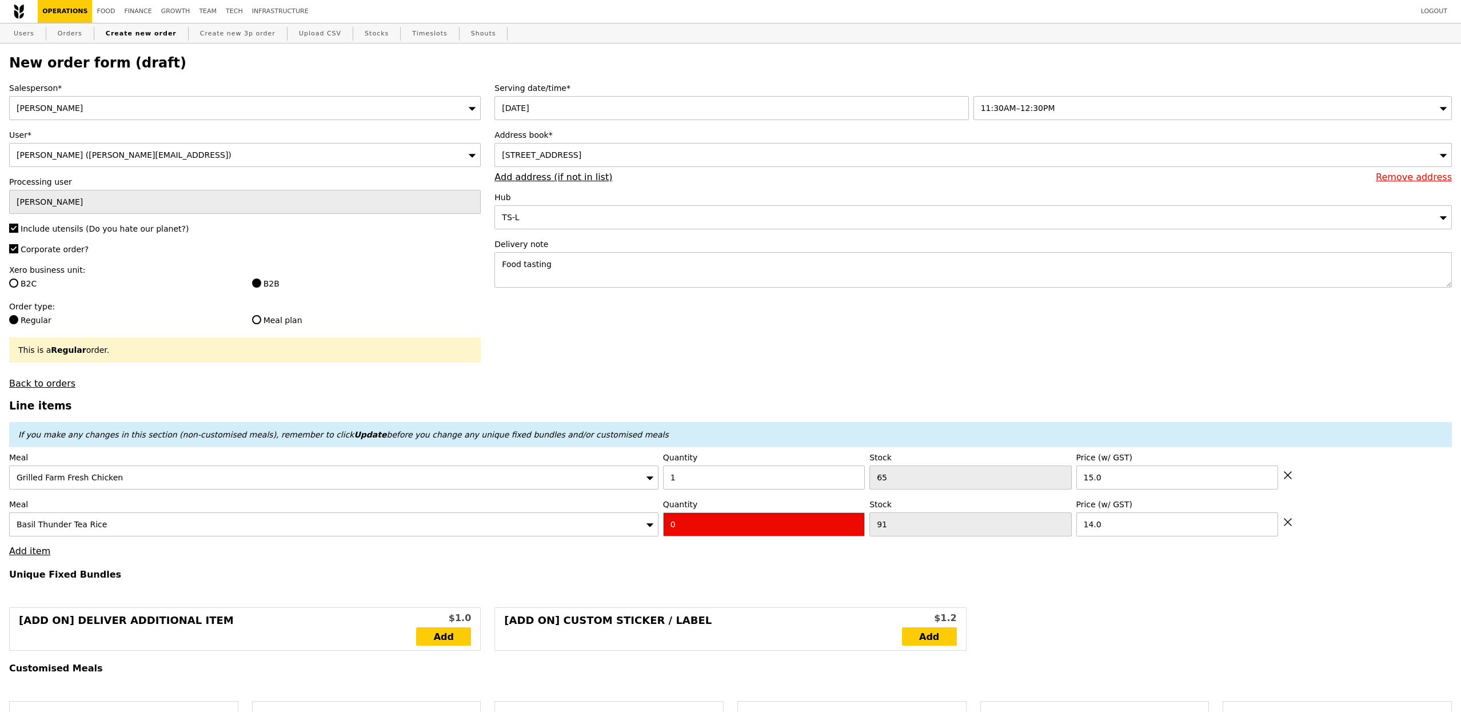
click at [688, 519] on input "0" at bounding box center [764, 524] width 202 height 24
type input "Confirm"
type input "1"
click at [628, 401] on h3 "Line items" at bounding box center [730, 406] width 1443 height 12
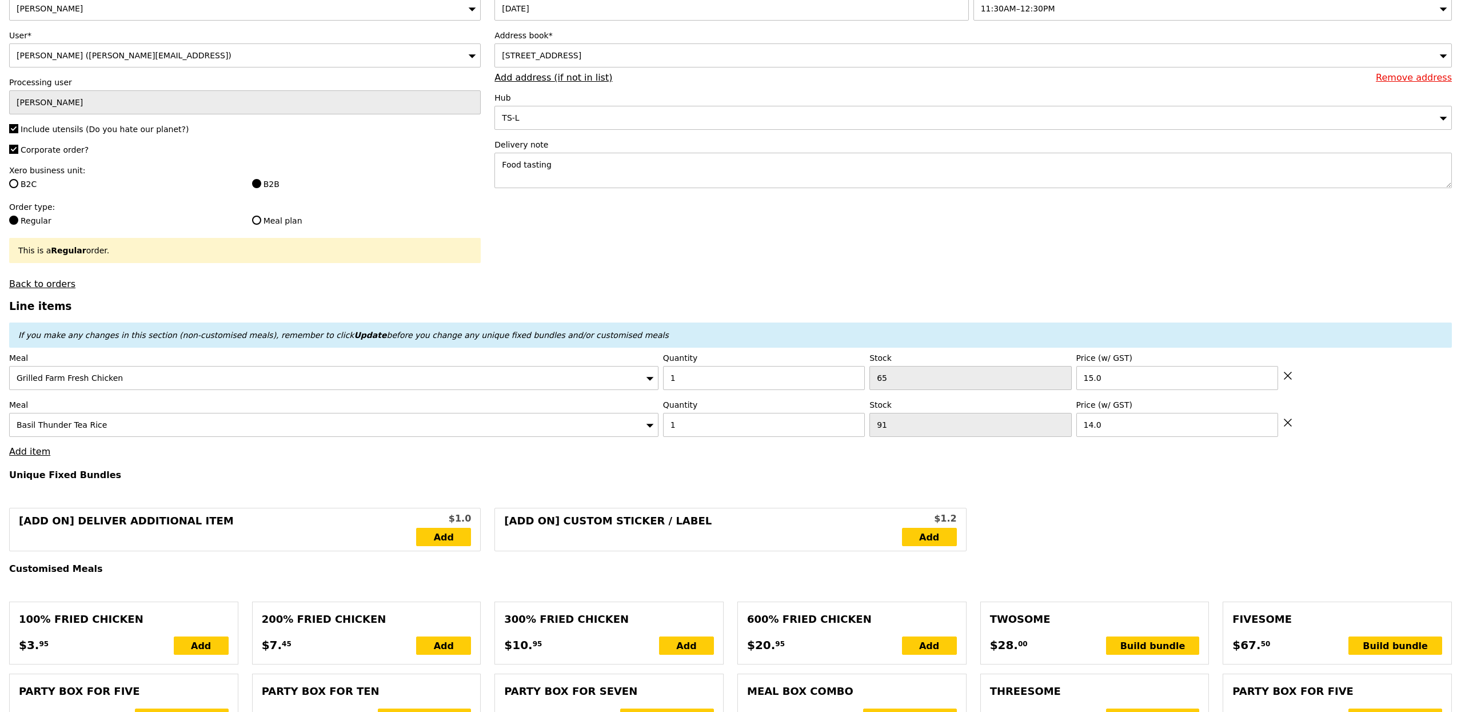
scroll to position [142, 0]
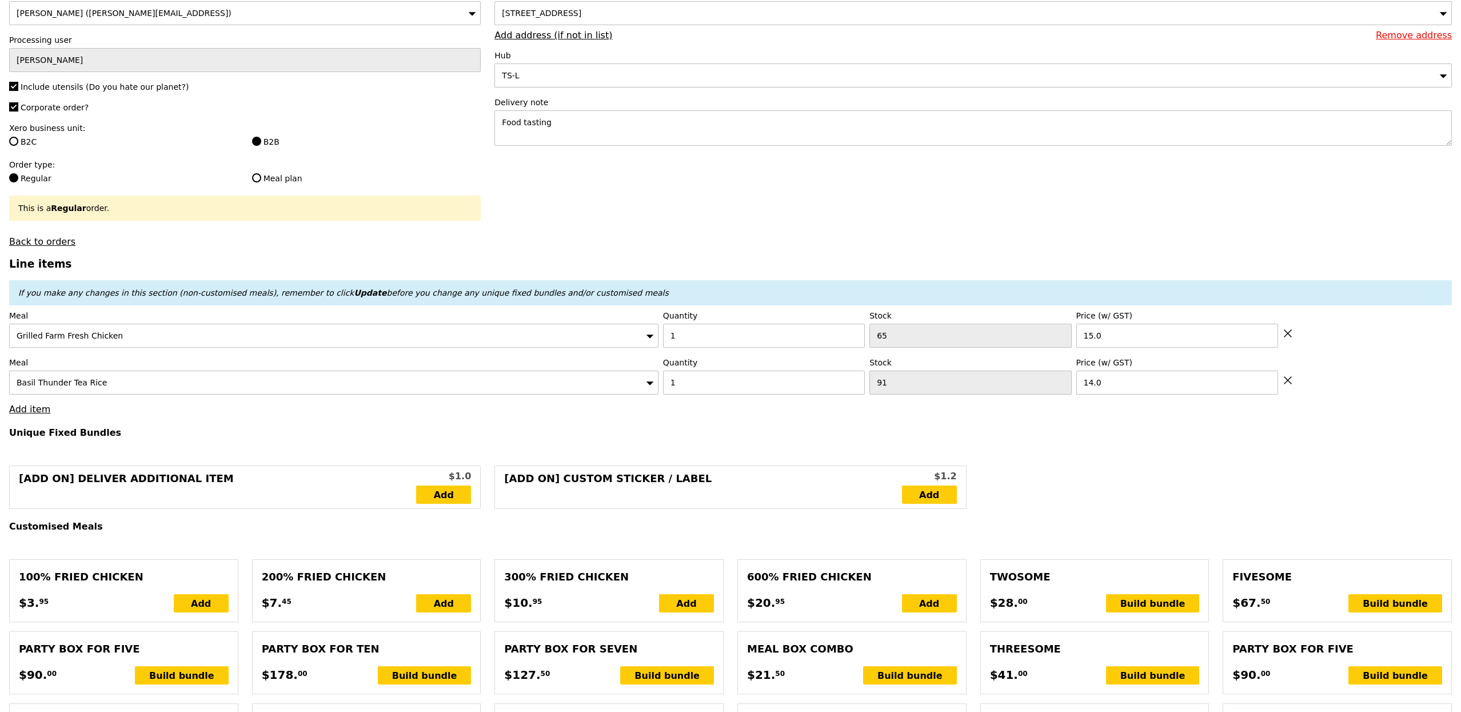
type input "Loading..."
type input "29.00"
type input "8.44"
type input "9.20"
type input "40.15"
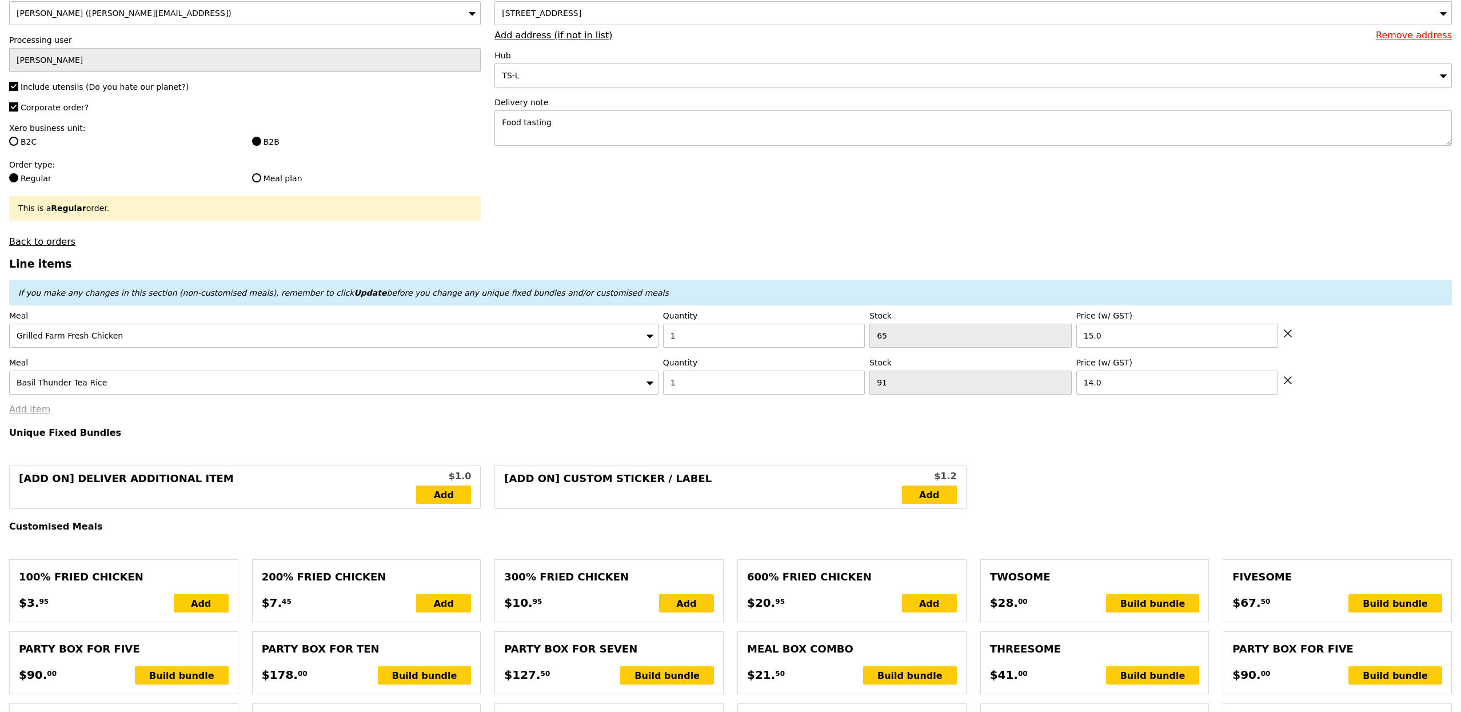
type input "Confirm"
click at [33, 414] on link "Add item" at bounding box center [29, 409] width 41 height 11
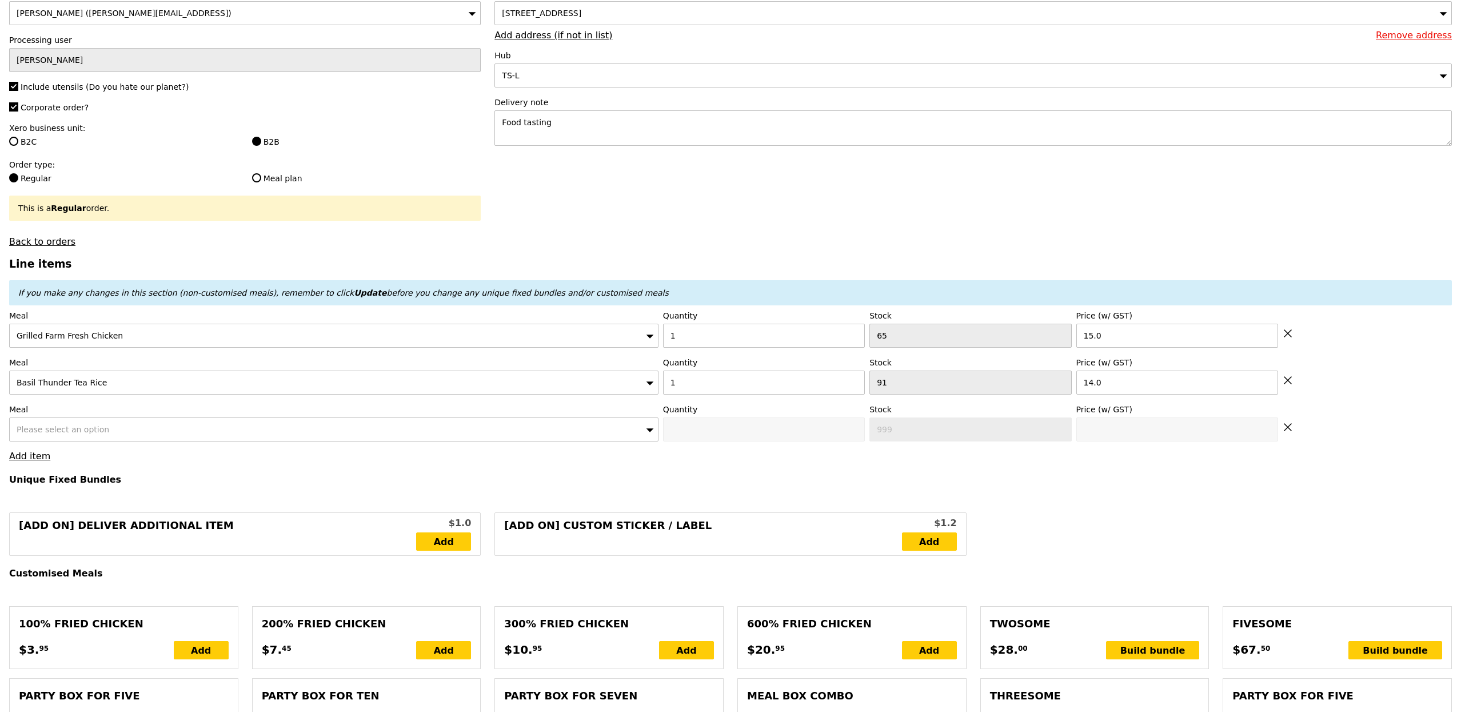
click at [35, 430] on span "Please select an option" at bounding box center [63, 429] width 93 height 9
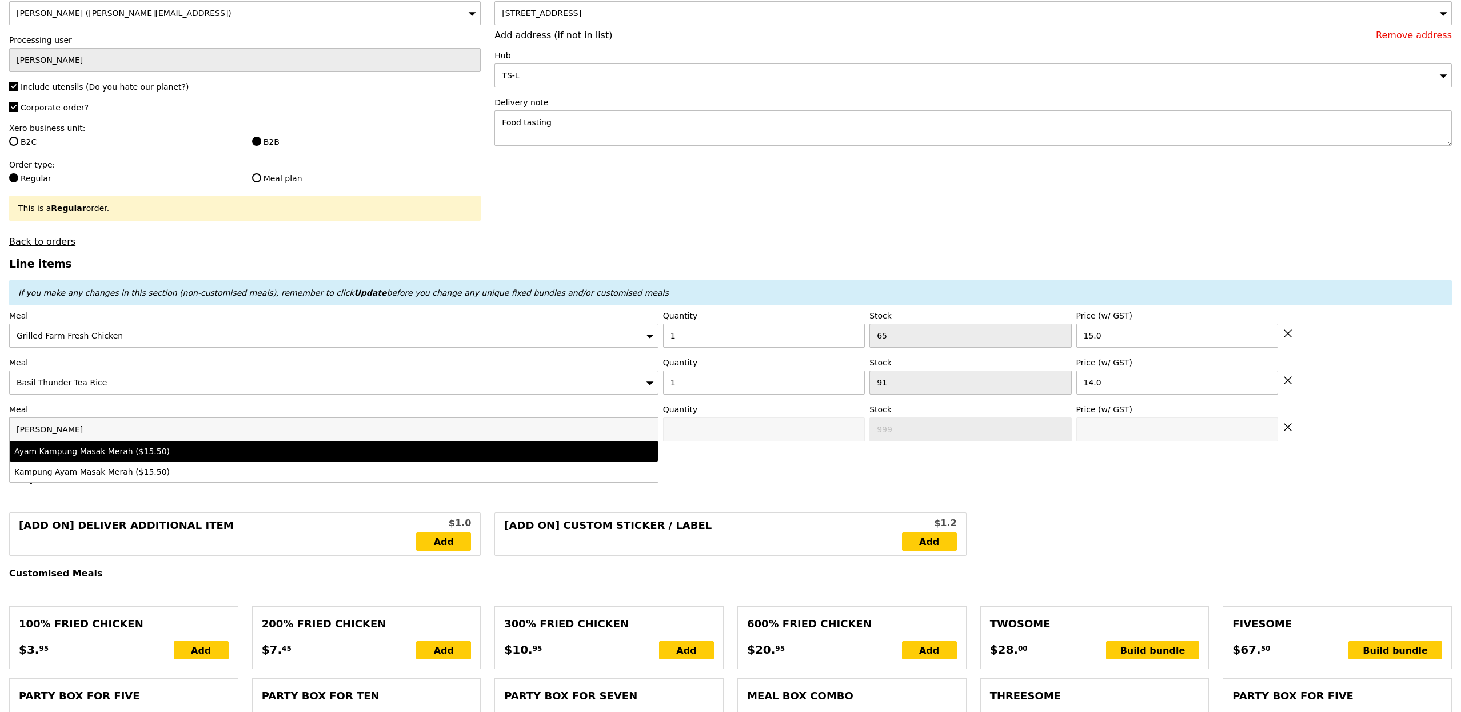
type input "masak"
click at [74, 450] on div "Ayam Kampung Masak Merah ($15.50)" at bounding box center [253, 450] width 479 height 11
type input "Confirm anyway"
type input "0"
type input "81"
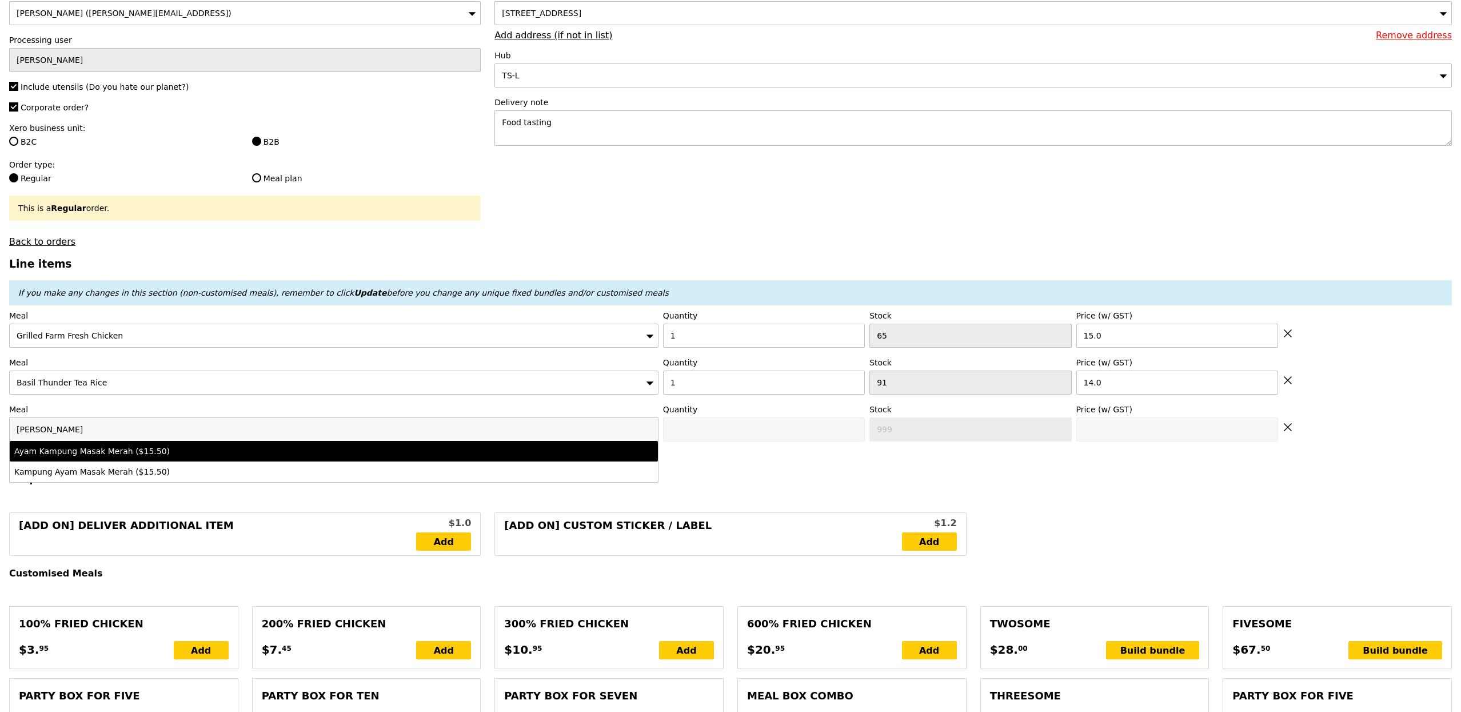
type input "15.5"
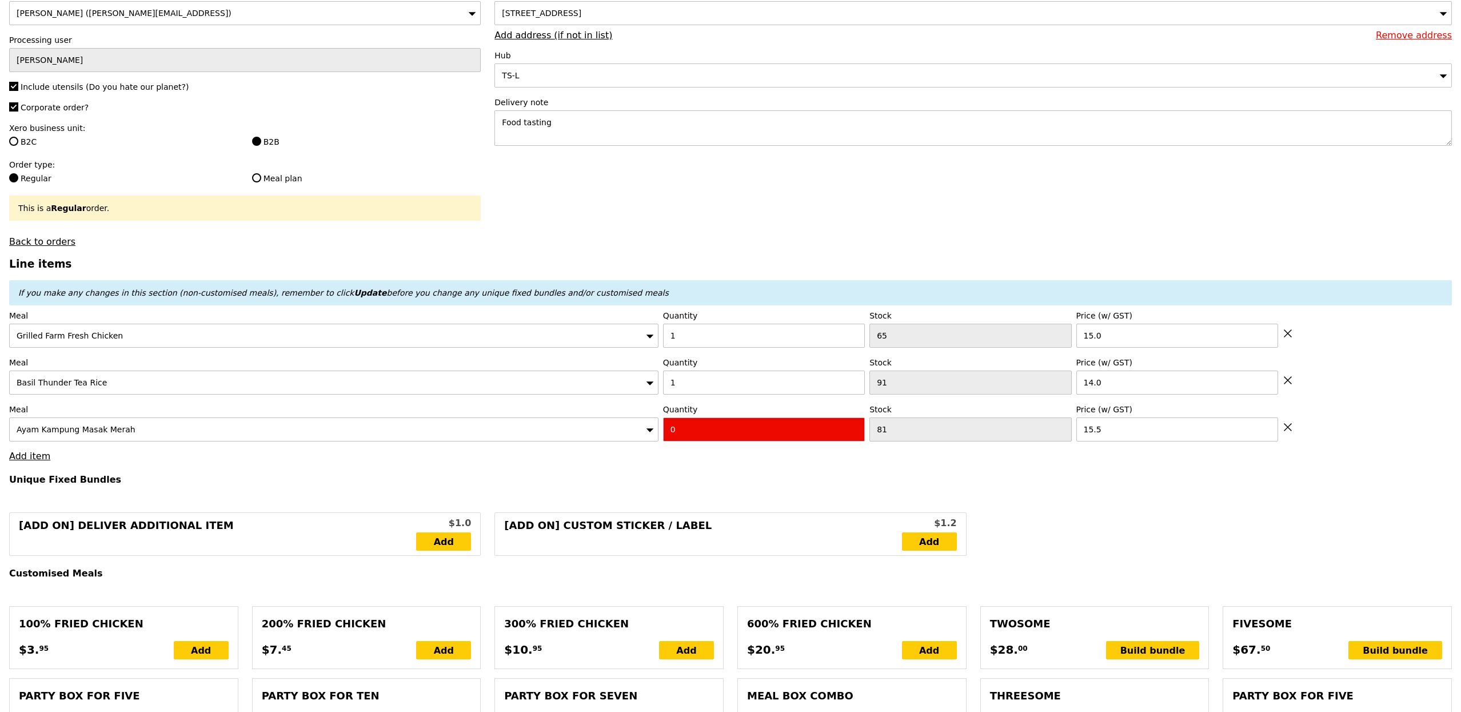
click at [702, 427] on input "0" at bounding box center [764, 429] width 202 height 24
type input "Confirm"
type input "1"
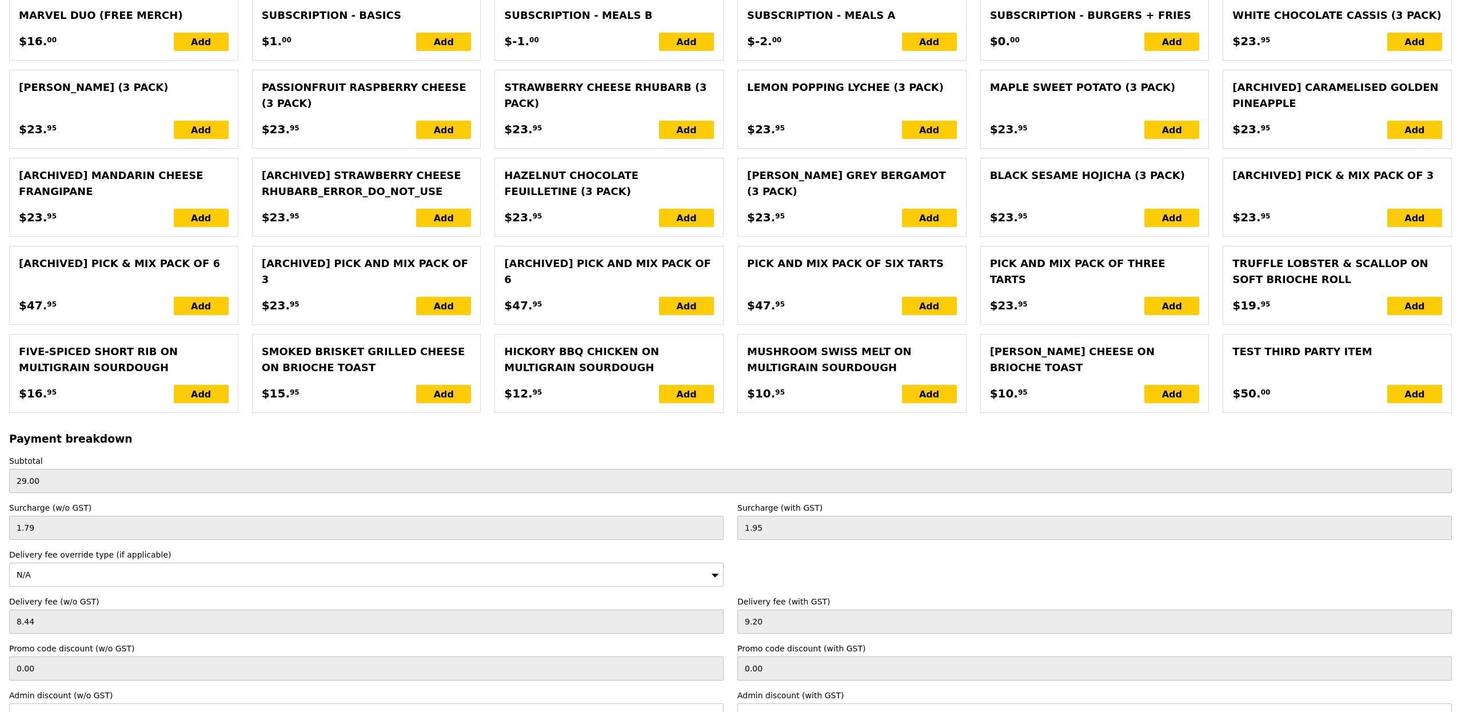
scroll to position [2264, 0]
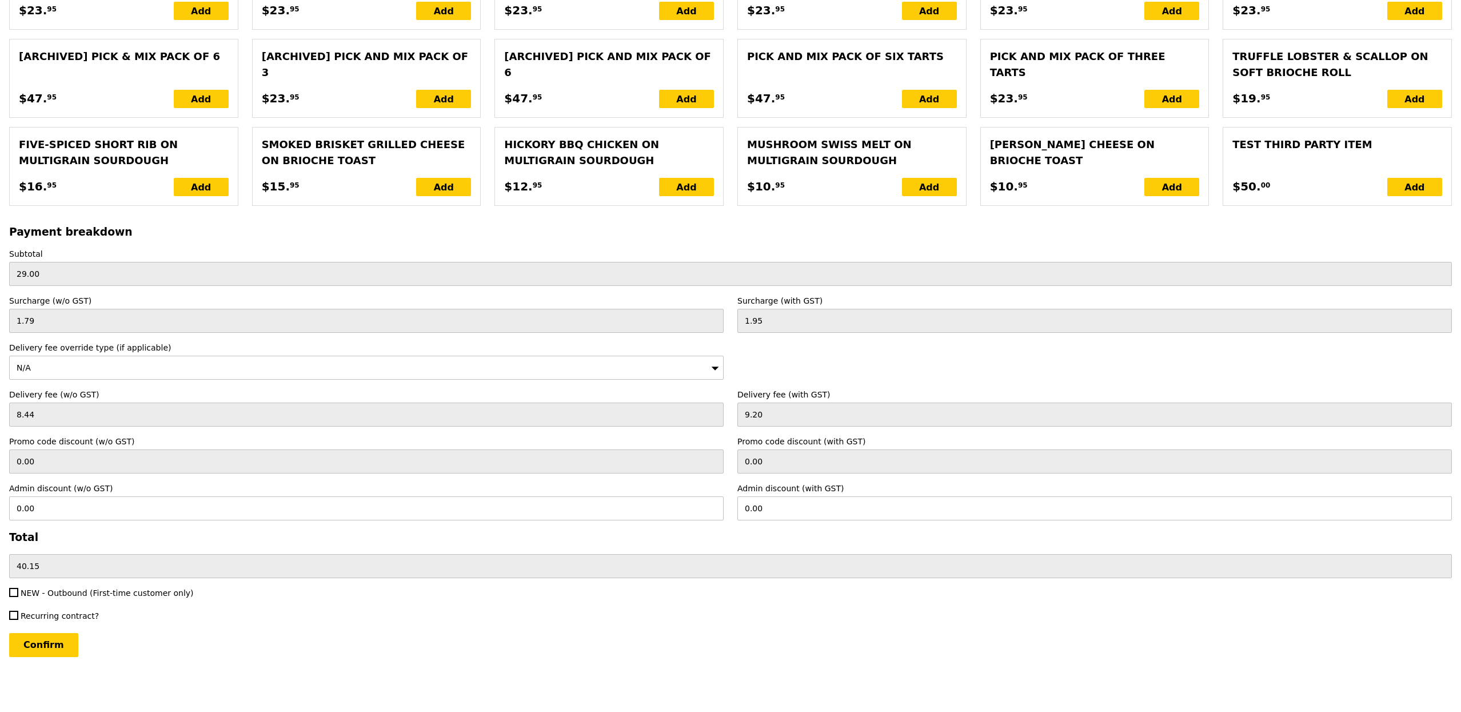
type input "Loading..."
type input "44.50"
type input "7.02"
type input "7.65"
type input "54.10"
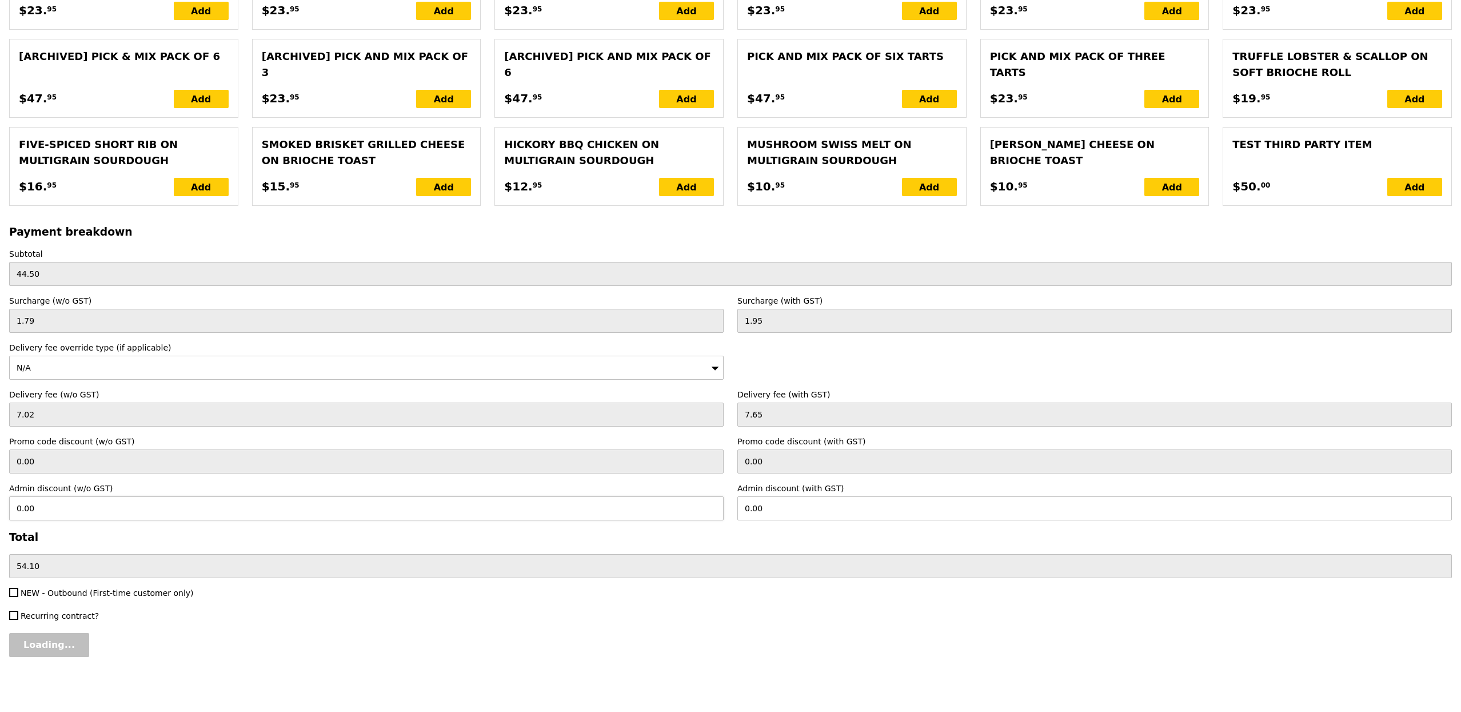
type input "Confirm"
click at [772, 512] on input "0.00" at bounding box center [1094, 508] width 715 height 24
type input "54.1"
type input "49.63"
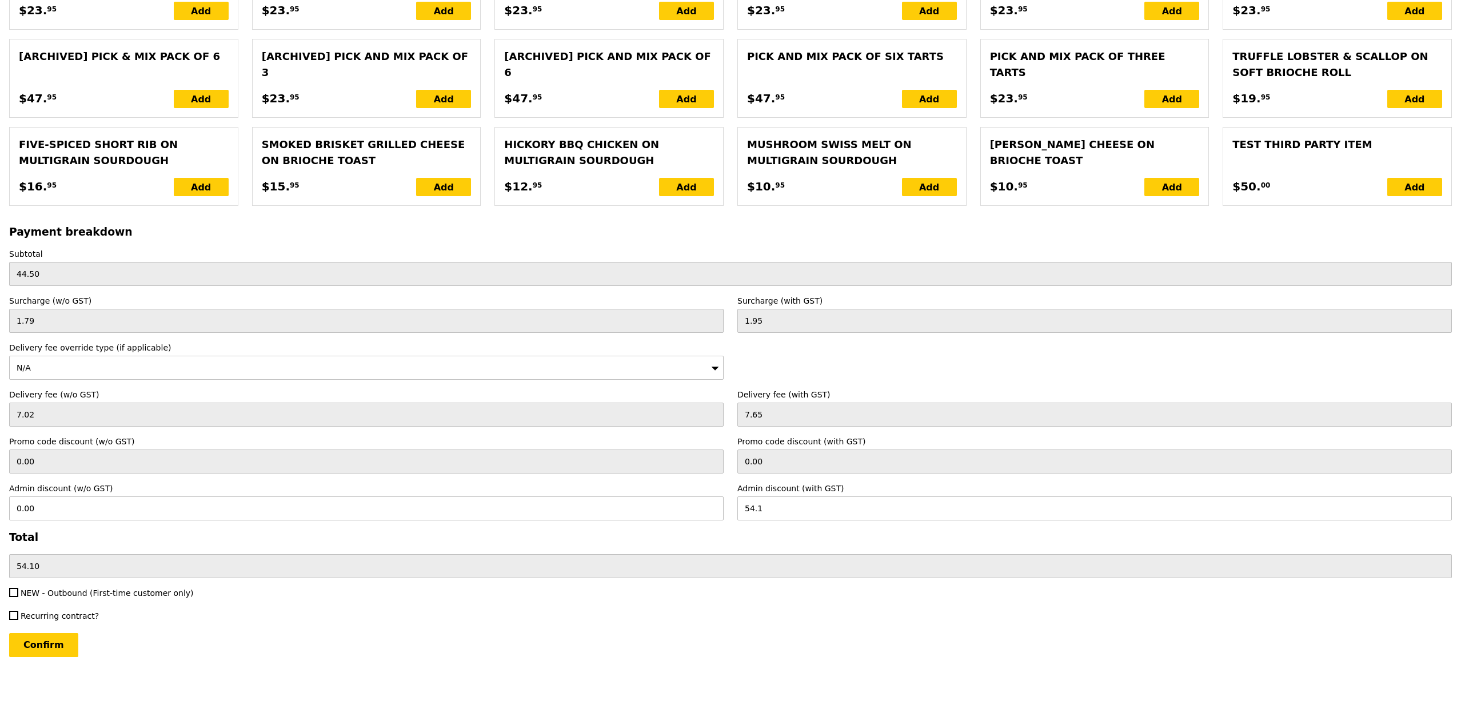
type input "0.00"
click at [738, 546] on div "Payment breakdown Subtotal 44.50 Surcharge (w/o GST) 1.79 Surcharge (with GST) …" at bounding box center [730, 402] width 1443 height 352
type input "Loading..."
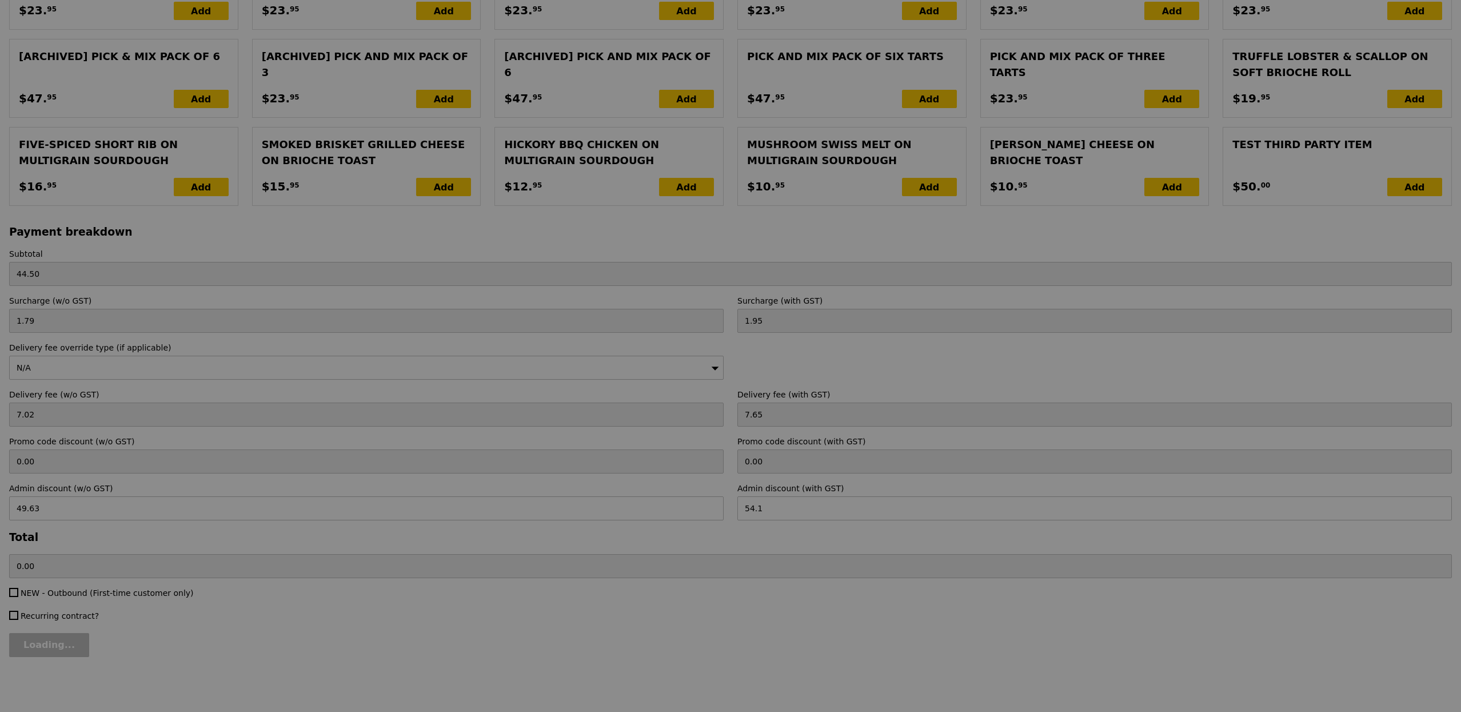
drag, startPoint x: 62, startPoint y: 632, endPoint x: 58, endPoint y: 641, distance: 10.3
click at [58, 641] on div at bounding box center [730, 356] width 1461 height 712
type input "54.10"
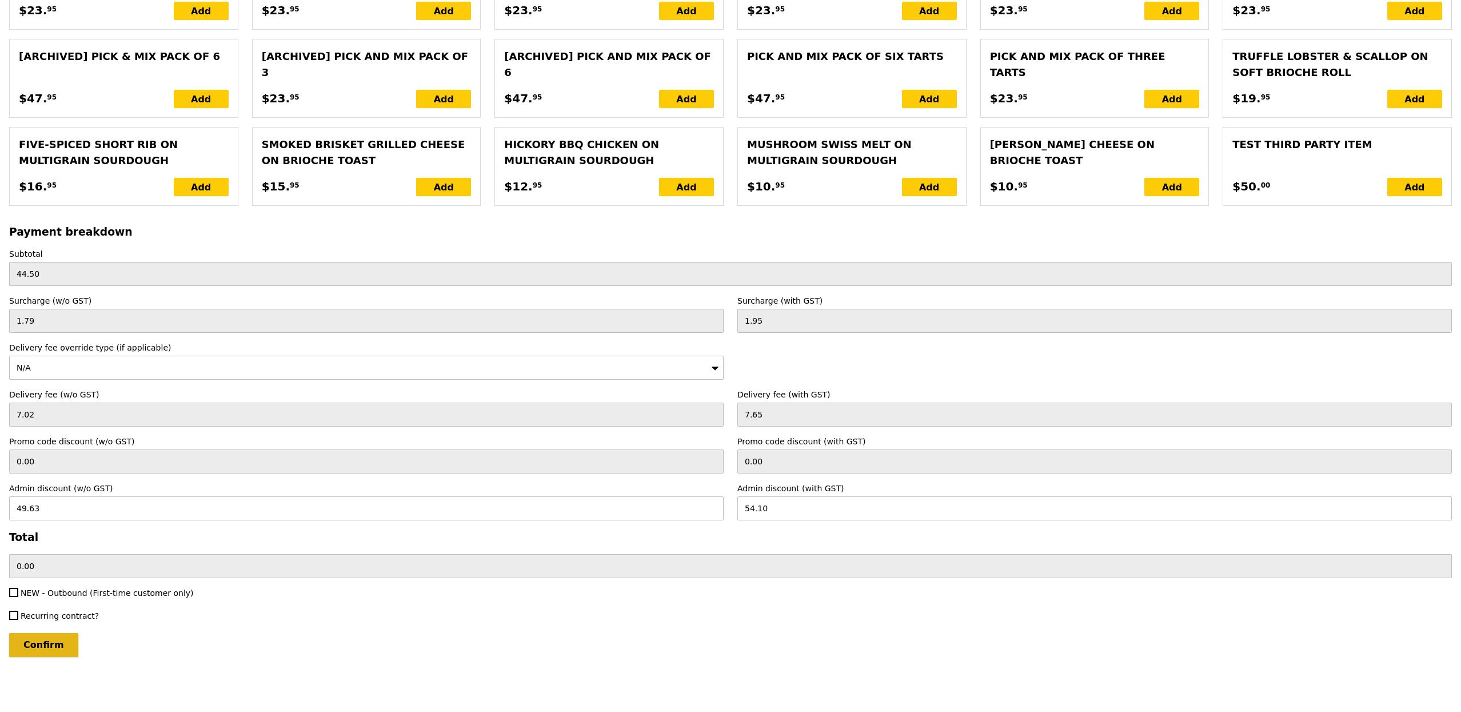
click at [49, 652] on input "Confirm" at bounding box center [43, 645] width 69 height 24
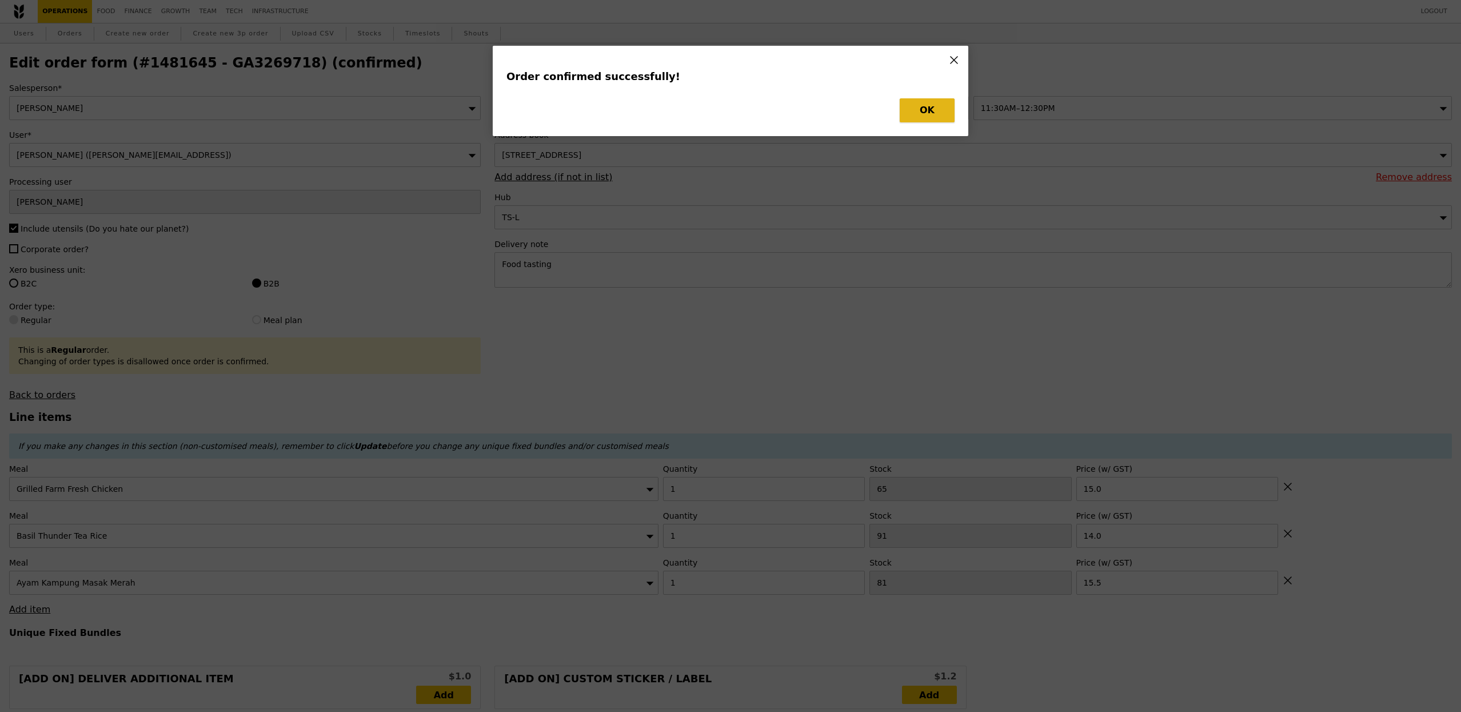
type input "Loading..."
checkbox input "false"
type input "81"
type input "15.50"
type input "14.00"
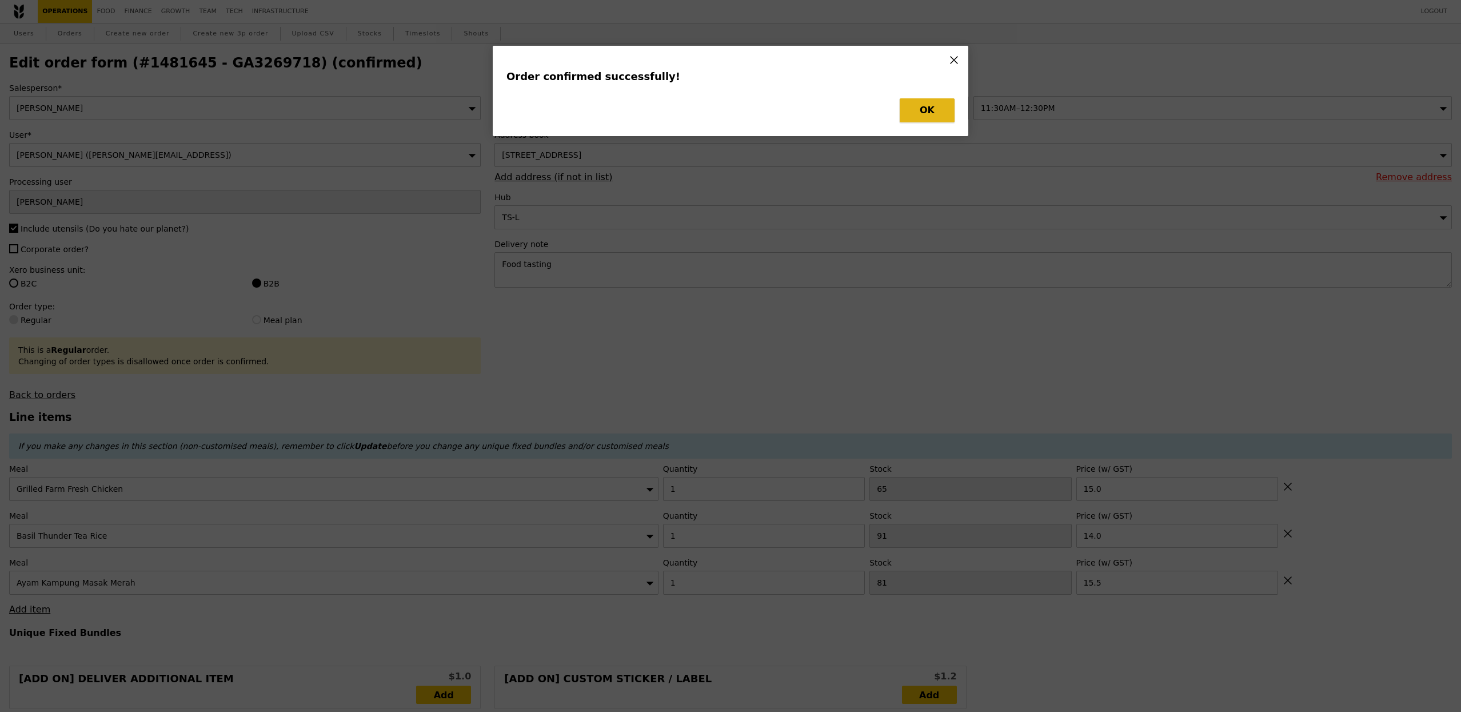
type input "65"
type input "15.00"
click at [933, 105] on button "OK" at bounding box center [927, 110] width 55 height 24
type input "80"
type input "90"
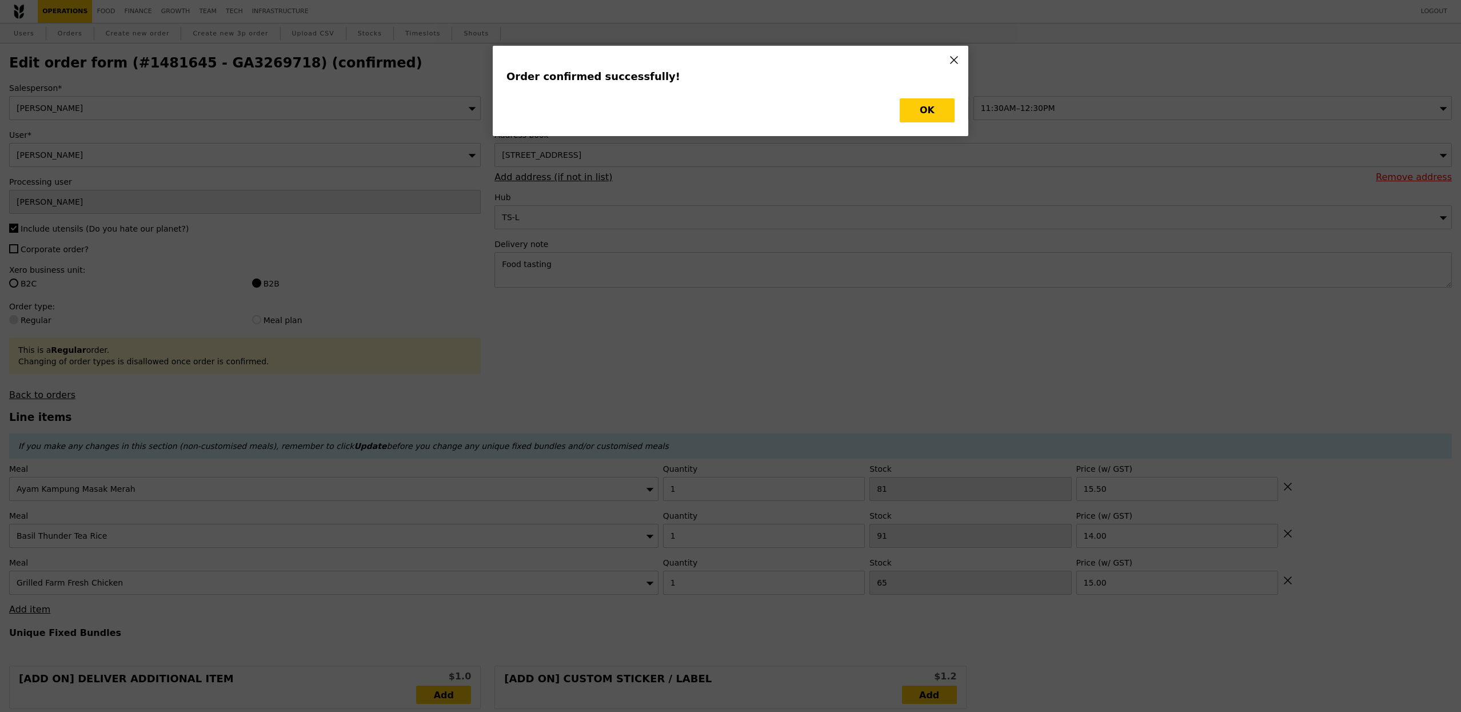
type input "64"
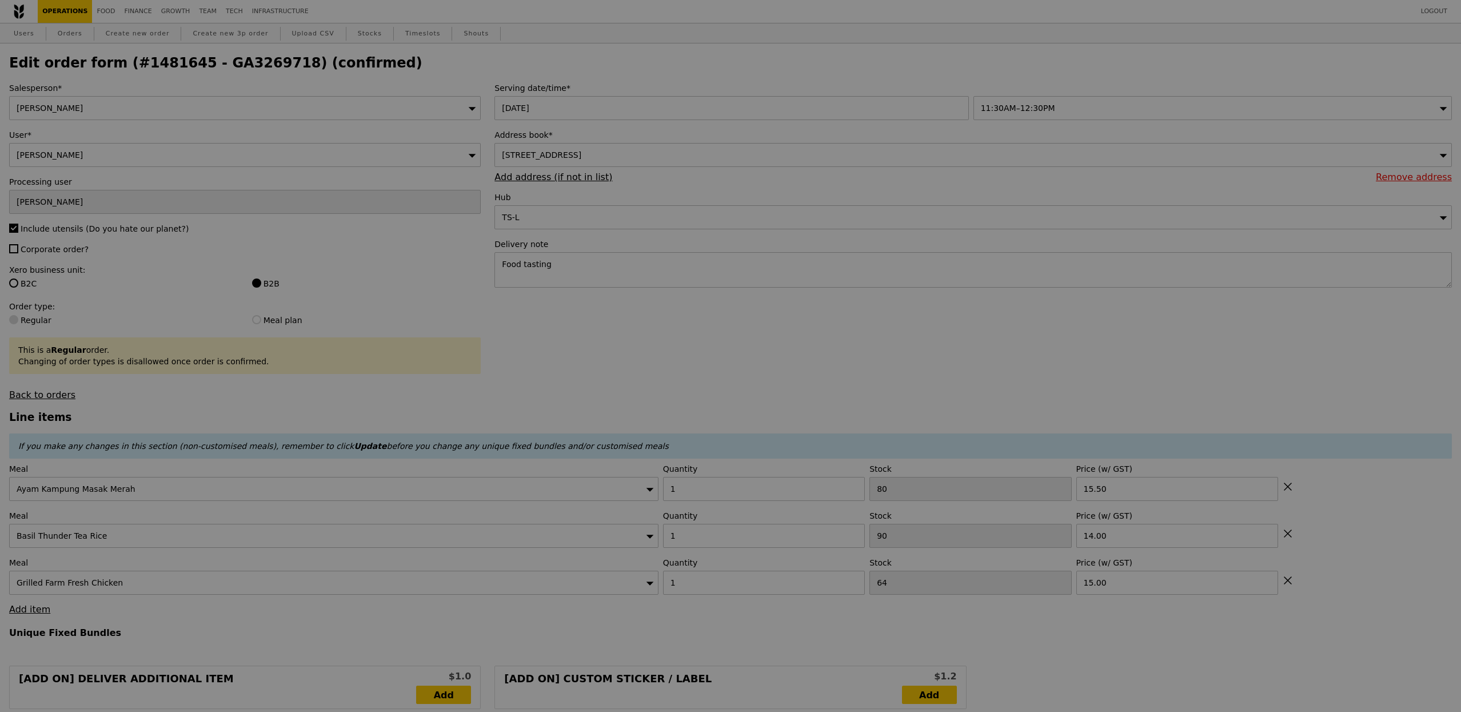
type input "Update"
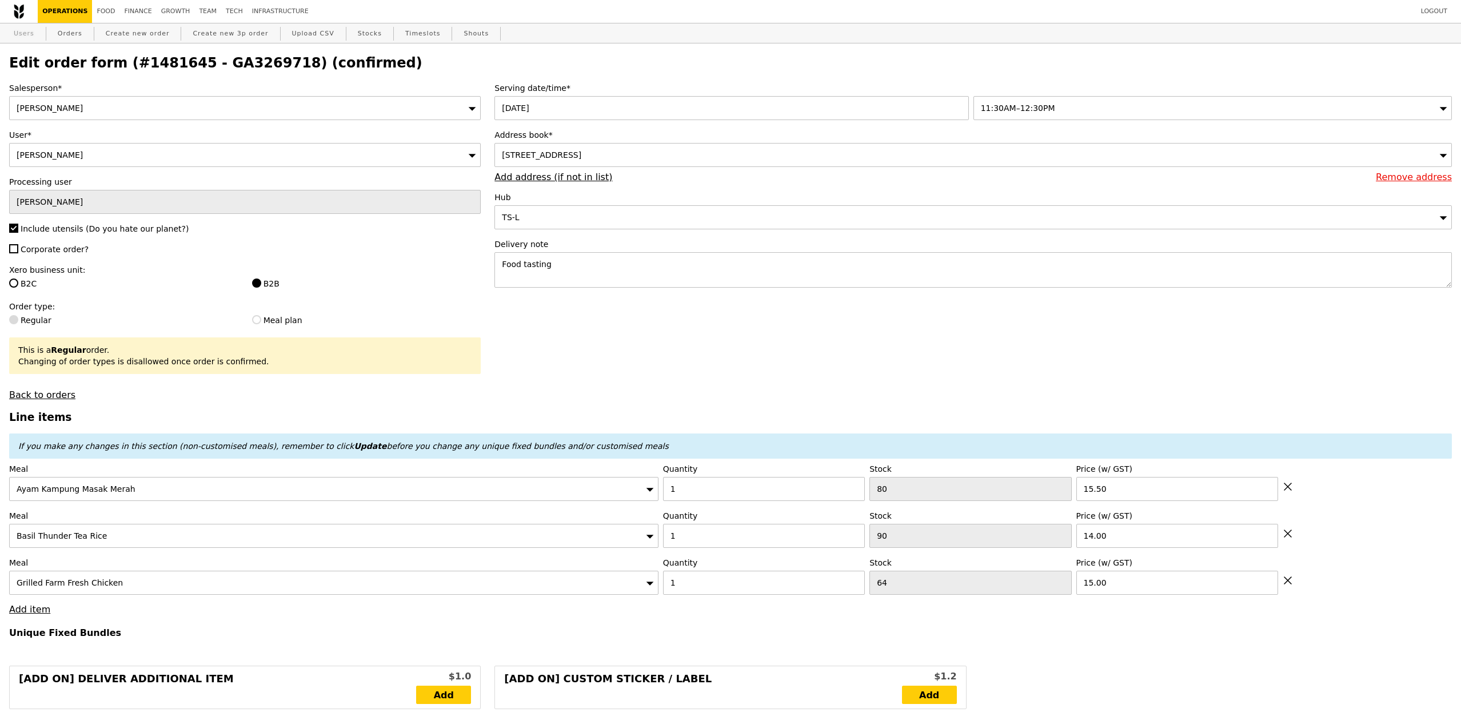
click at [35, 35] on link "Users" at bounding box center [24, 33] width 30 height 21
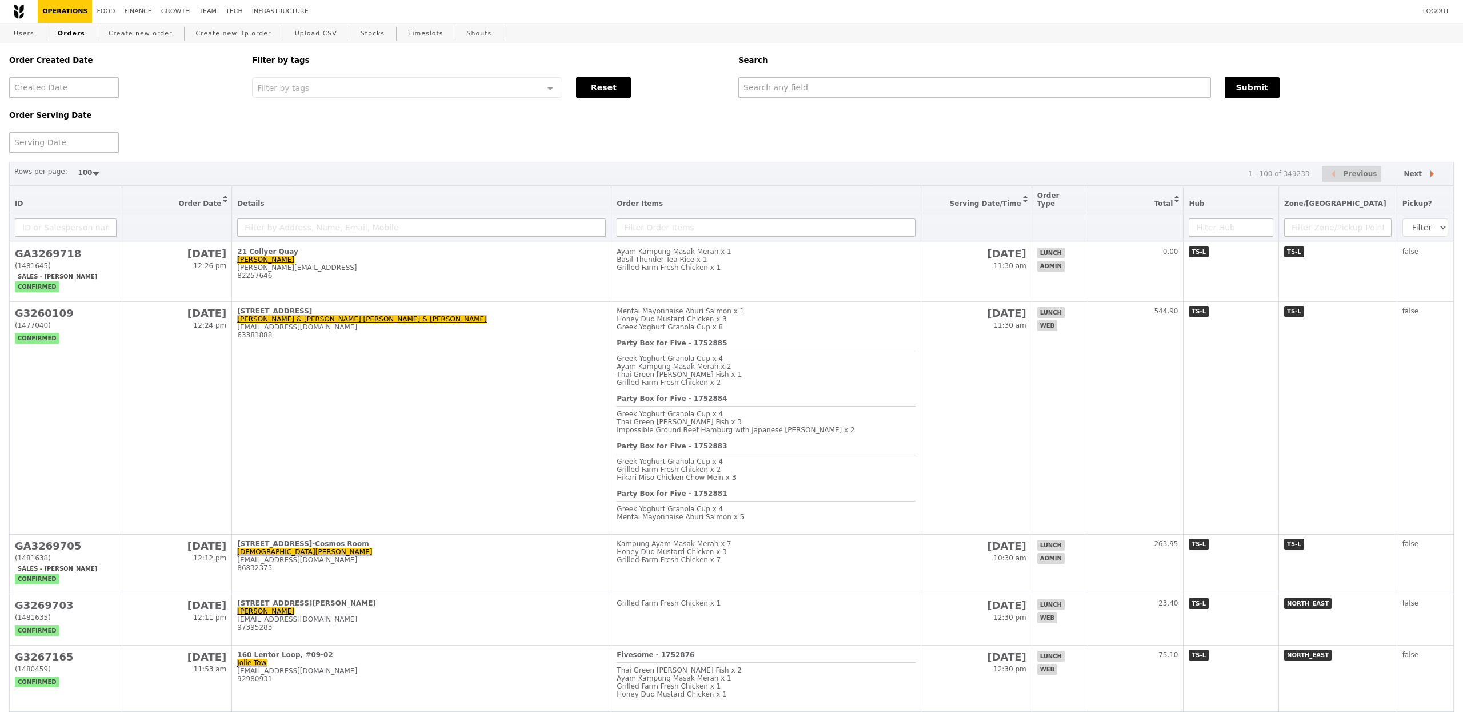
select select "100"
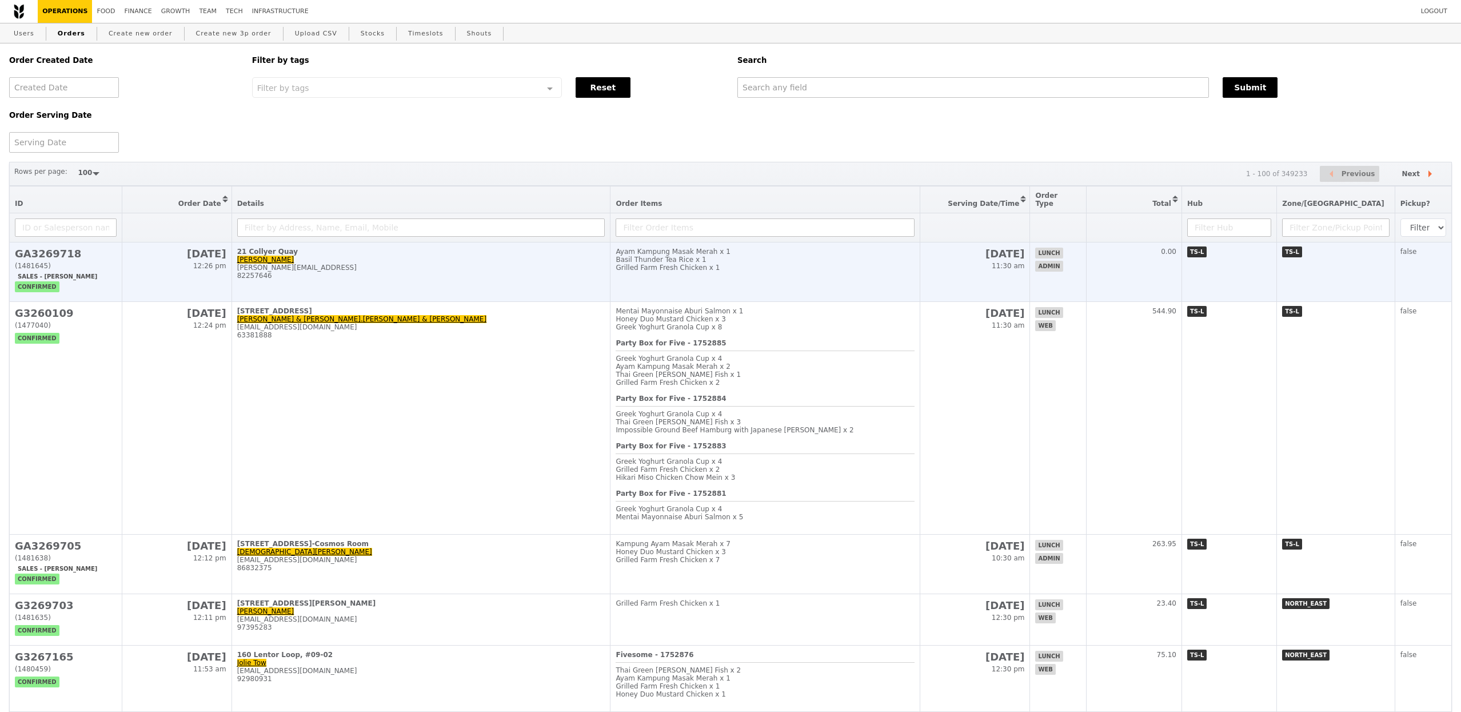
click at [189, 287] on td "12 Aug 12:26 pm" at bounding box center [177, 271] width 110 height 59
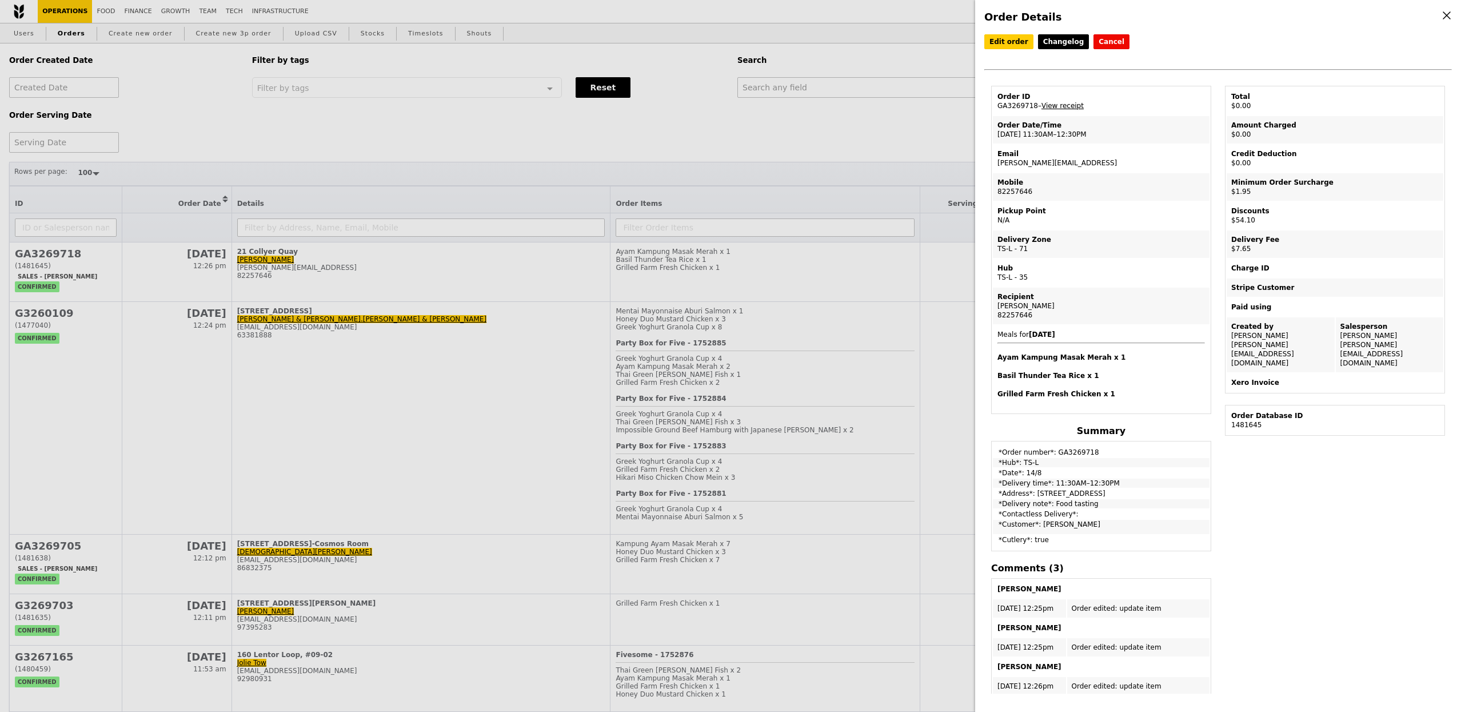
click at [1065, 103] on link "View receipt" at bounding box center [1063, 106] width 42 height 8
click at [1011, 46] on link "Edit order" at bounding box center [1008, 41] width 49 height 15
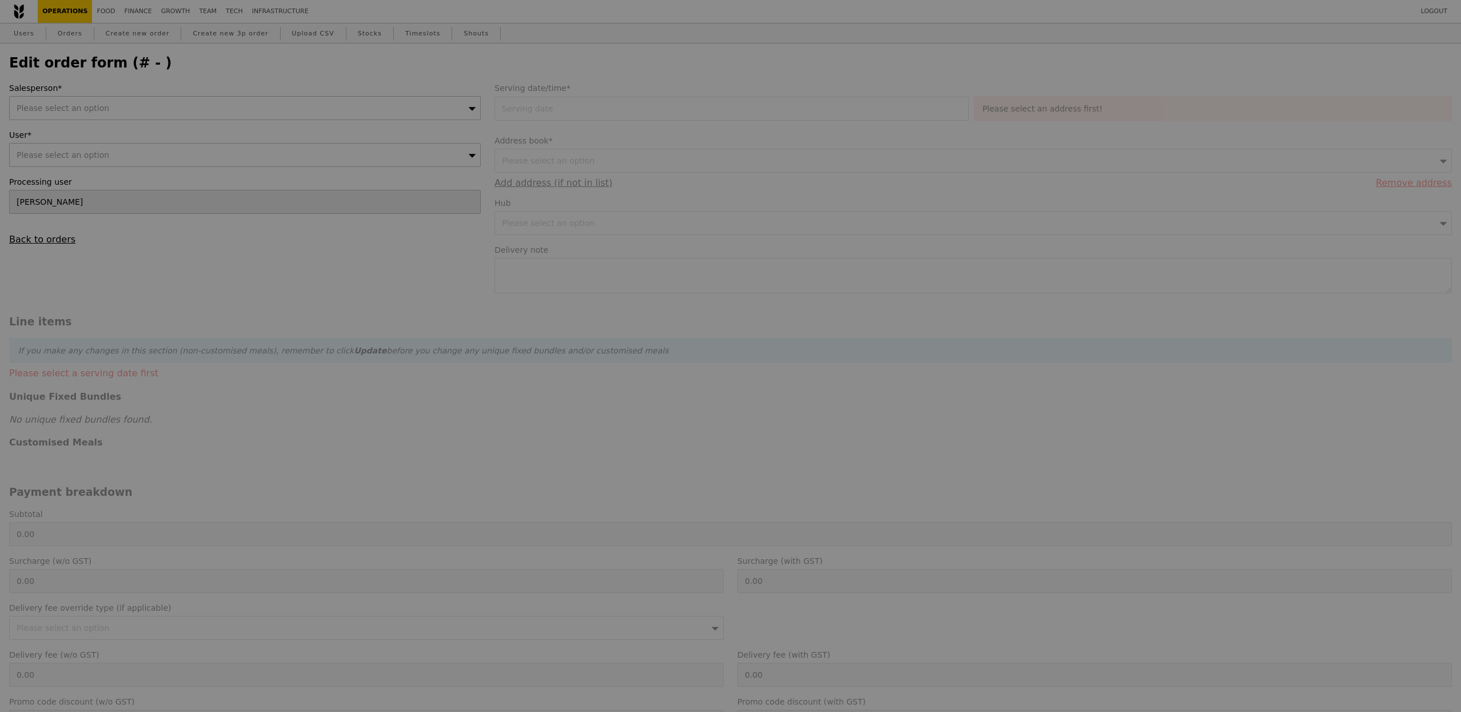
type input "14 Aug 2025"
type textarea "Food tasting"
type input "44.50"
type input "1.79"
type input "1.95"
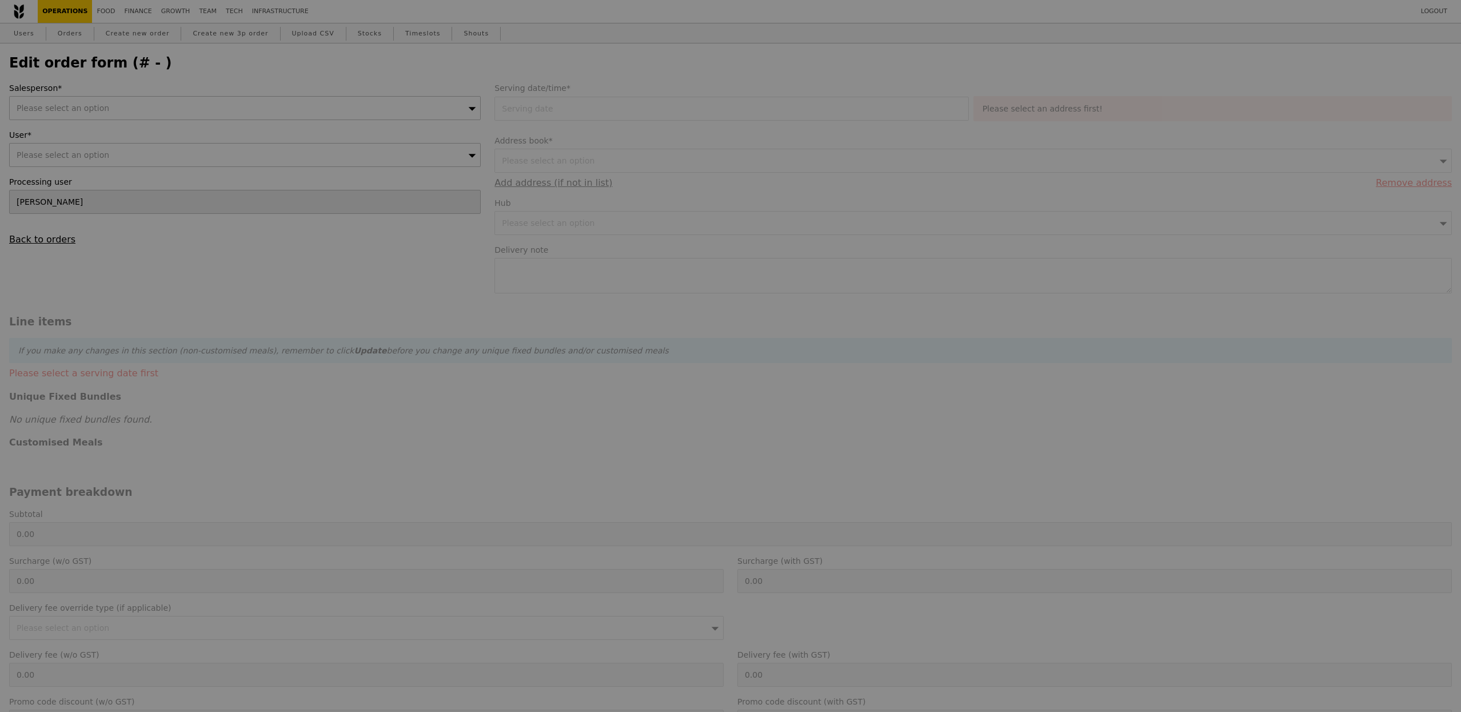
type input "7.02"
type input "7.65"
type input "49.63"
type input "54.10"
type input "Loading..."
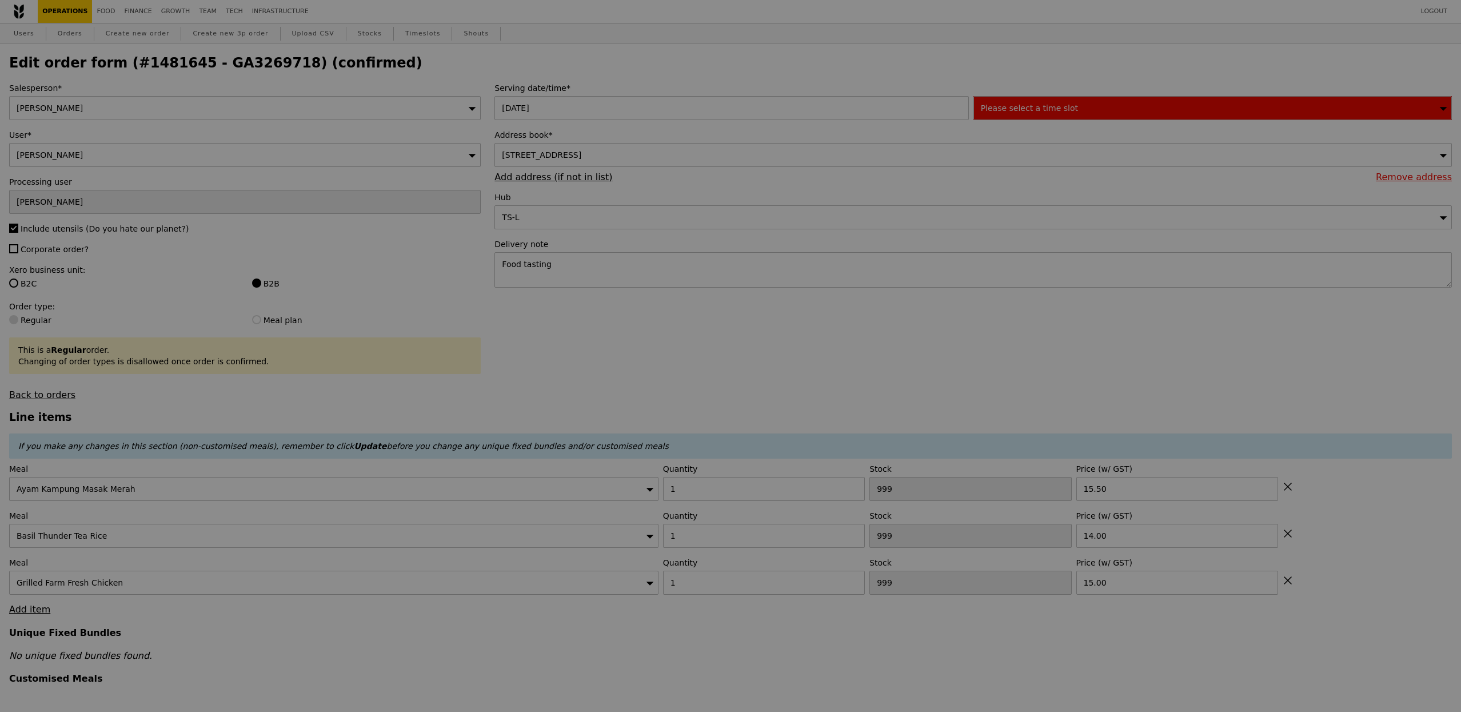
type input "80"
type input "90"
type input "64"
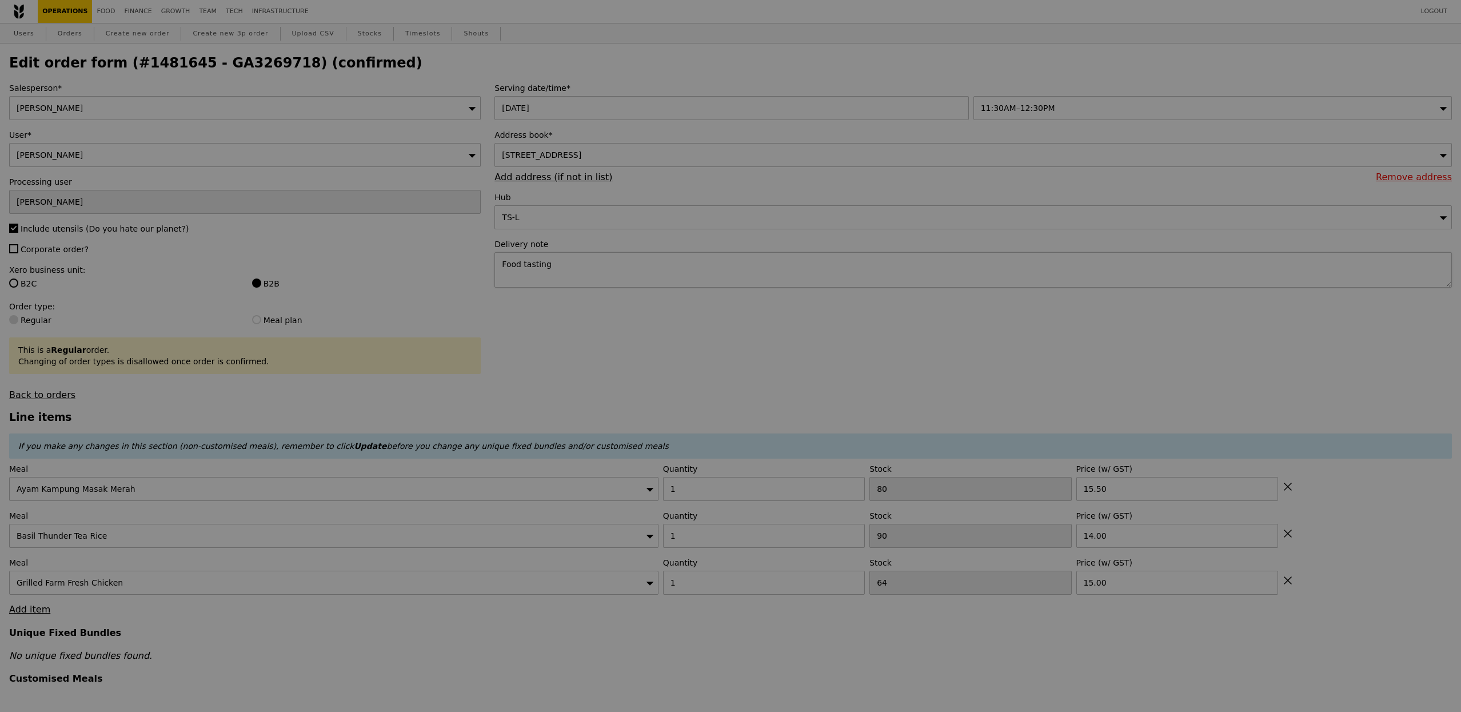
type input "Update"
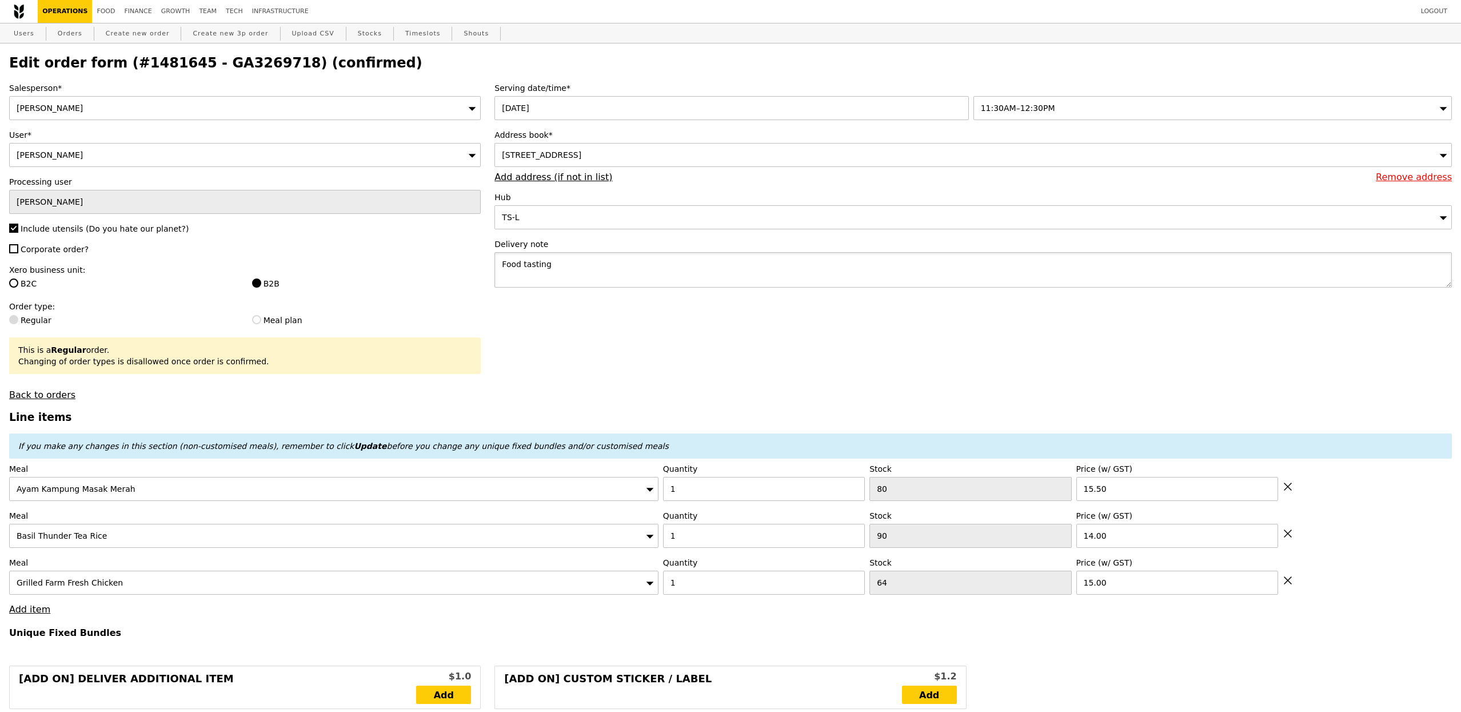
click at [587, 271] on textarea "Food tasting" at bounding box center [973, 269] width 958 height 35
paste textarea "82257646"
type textarea "Food tasting - please call host when arriving at lobby 82257646 - Cathy"
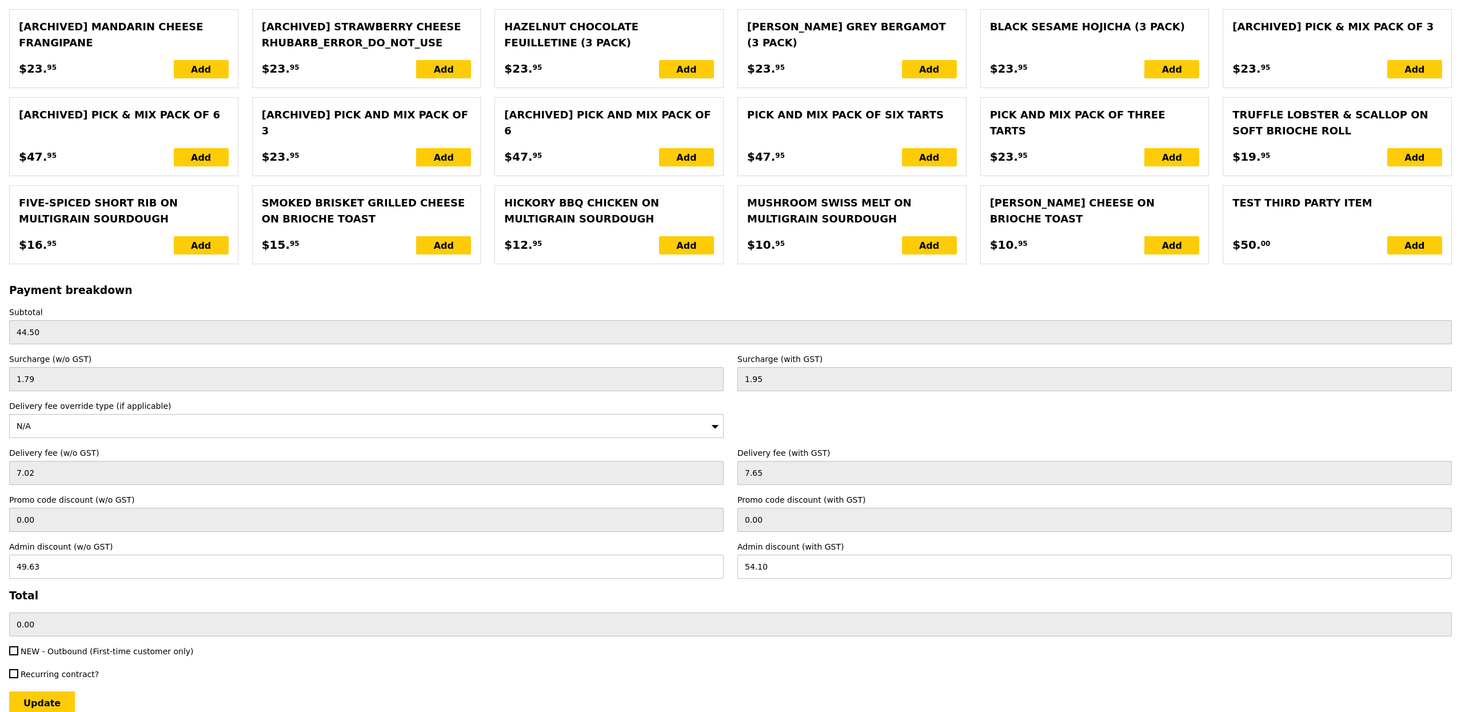
scroll to position [2276, 0]
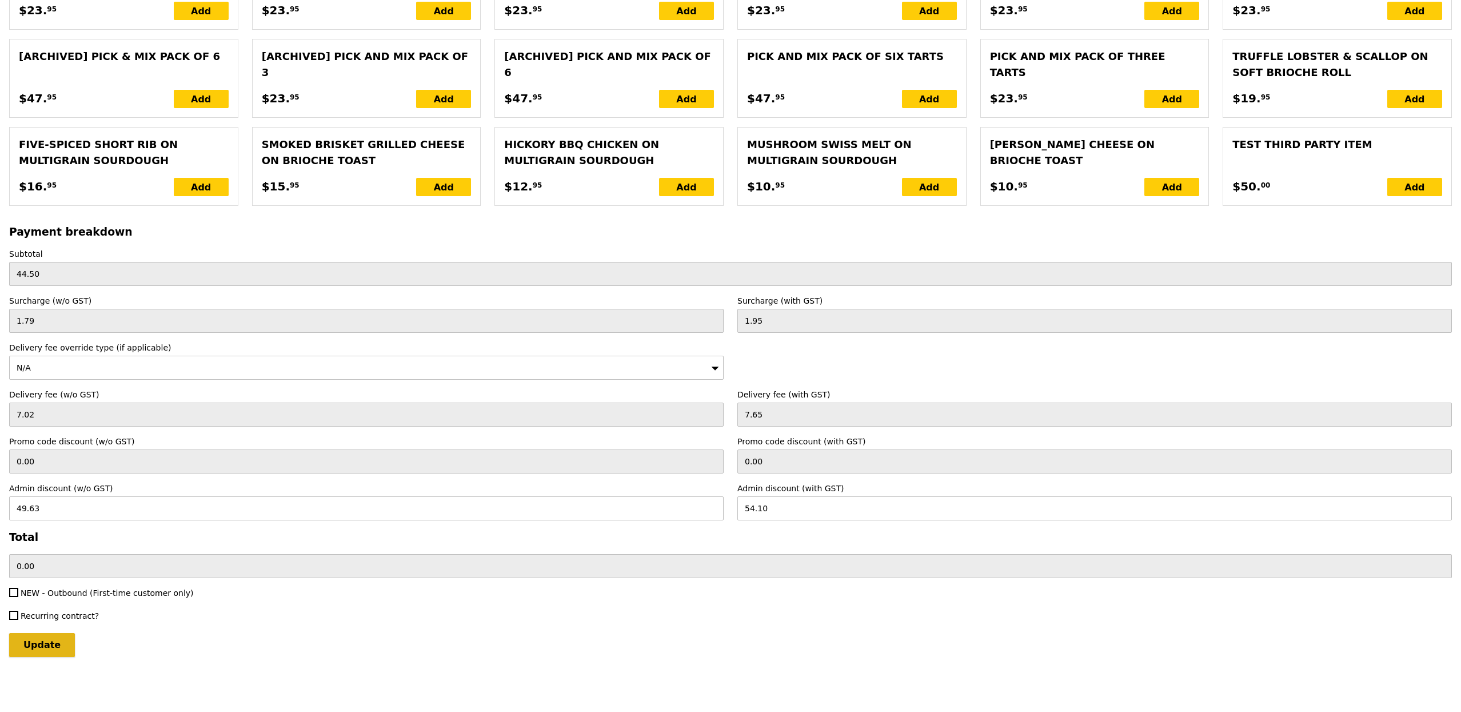
click at [50, 643] on input "Update" at bounding box center [42, 645] width 66 height 24
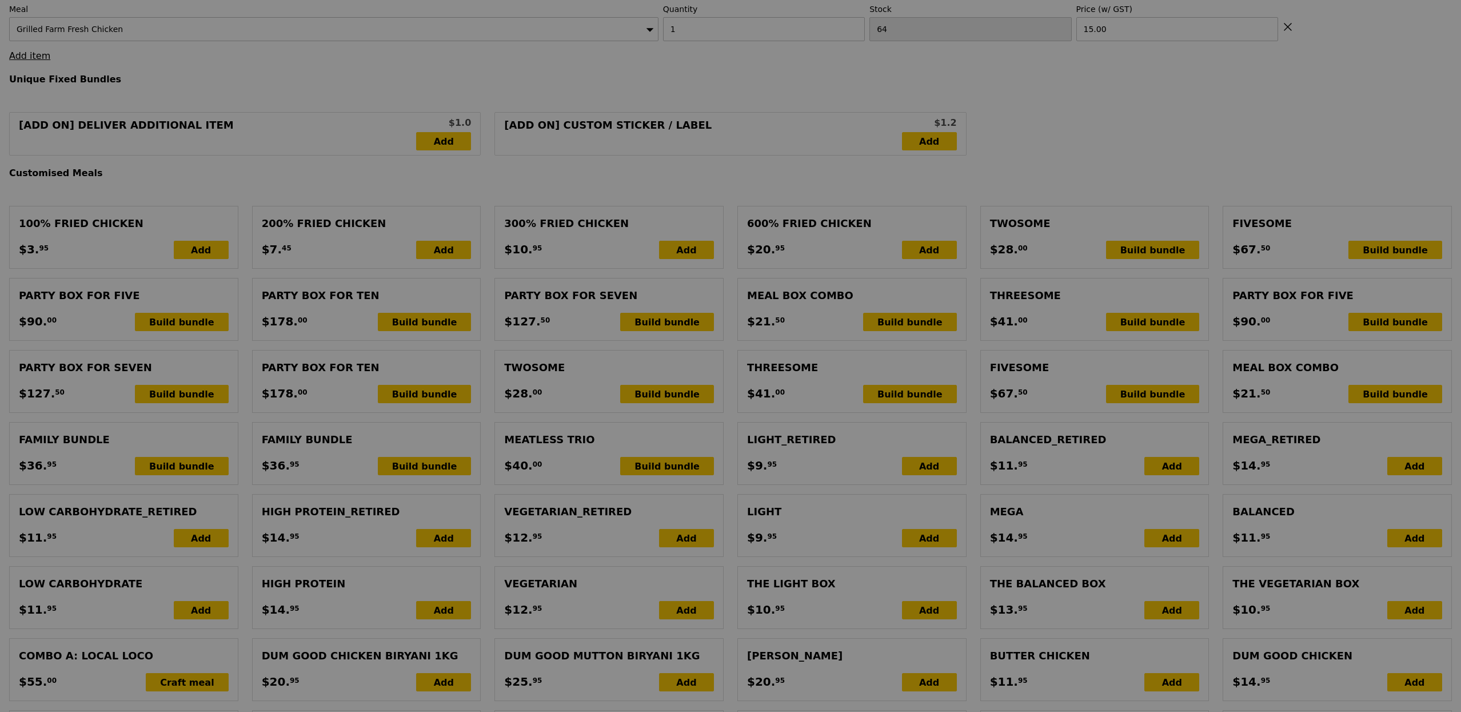
scroll to position [0, 0]
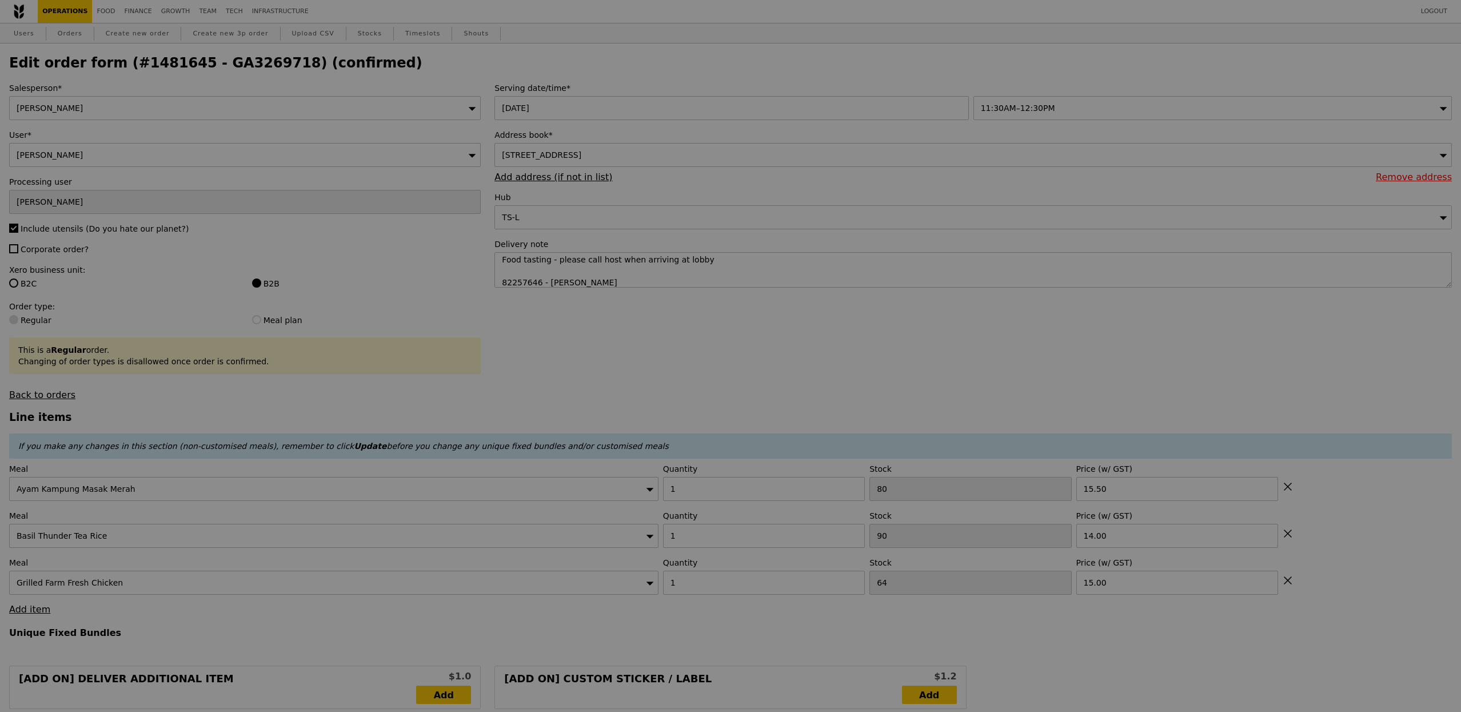
type input "Update"
